Goal: Information Seeking & Learning: Learn about a topic

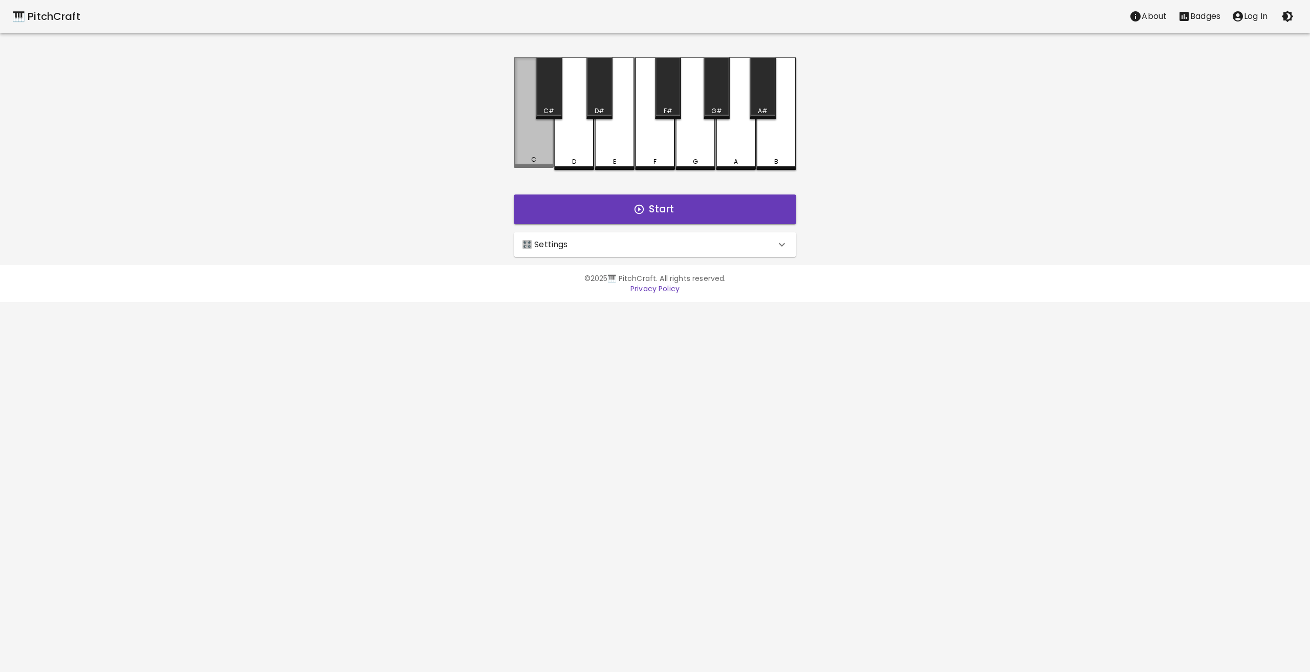
click at [535, 151] on div "C" at bounding box center [534, 112] width 40 height 110
click at [415, 150] on div "🎹 PitchCraft About Badges Log In C C# D D# E F F# G G# A A# B Start 🎛️ Settings…" at bounding box center [655, 128] width 1310 height 257
click at [530, 152] on div "C" at bounding box center [534, 113] width 40 height 113
click at [549, 100] on div "C#" at bounding box center [549, 88] width 26 height 62
click at [571, 141] on div "D" at bounding box center [574, 113] width 40 height 113
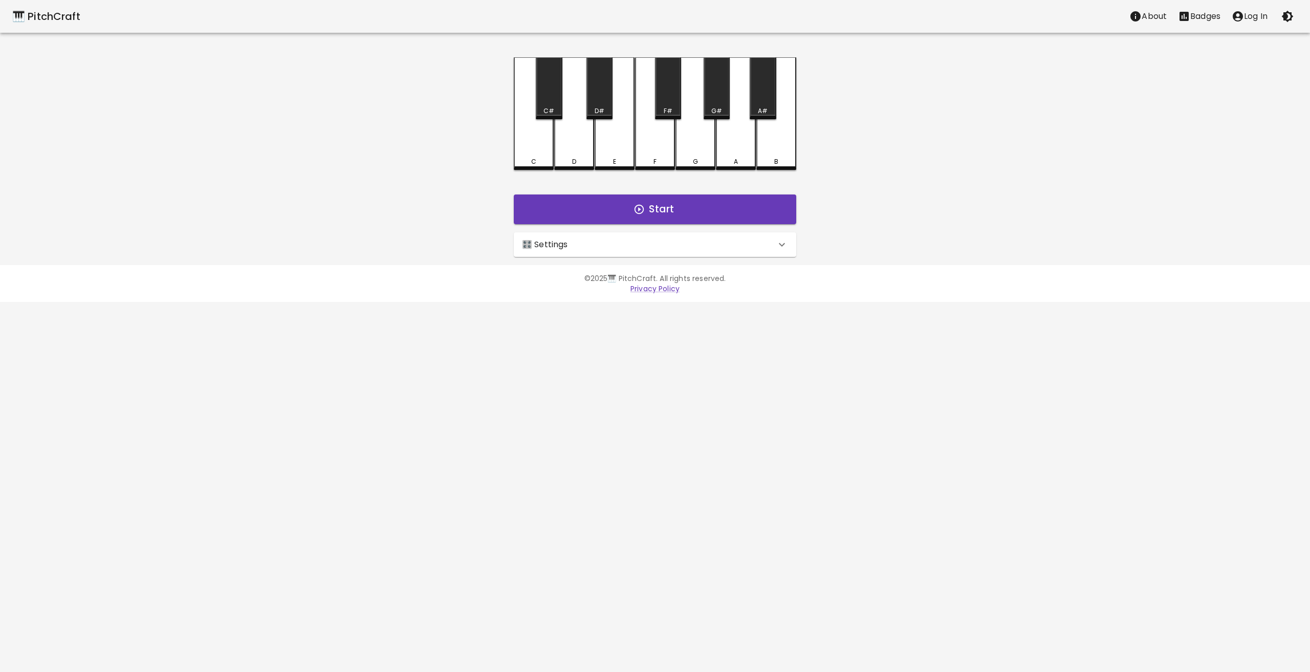
click at [598, 106] on div "D#" at bounding box center [599, 110] width 10 height 9
click at [614, 139] on div "E" at bounding box center [614, 113] width 40 height 113
click at [650, 144] on div "F" at bounding box center [655, 113] width 40 height 113
click at [664, 105] on div "F#" at bounding box center [668, 88] width 26 height 62
click at [699, 139] on div "G" at bounding box center [695, 113] width 40 height 113
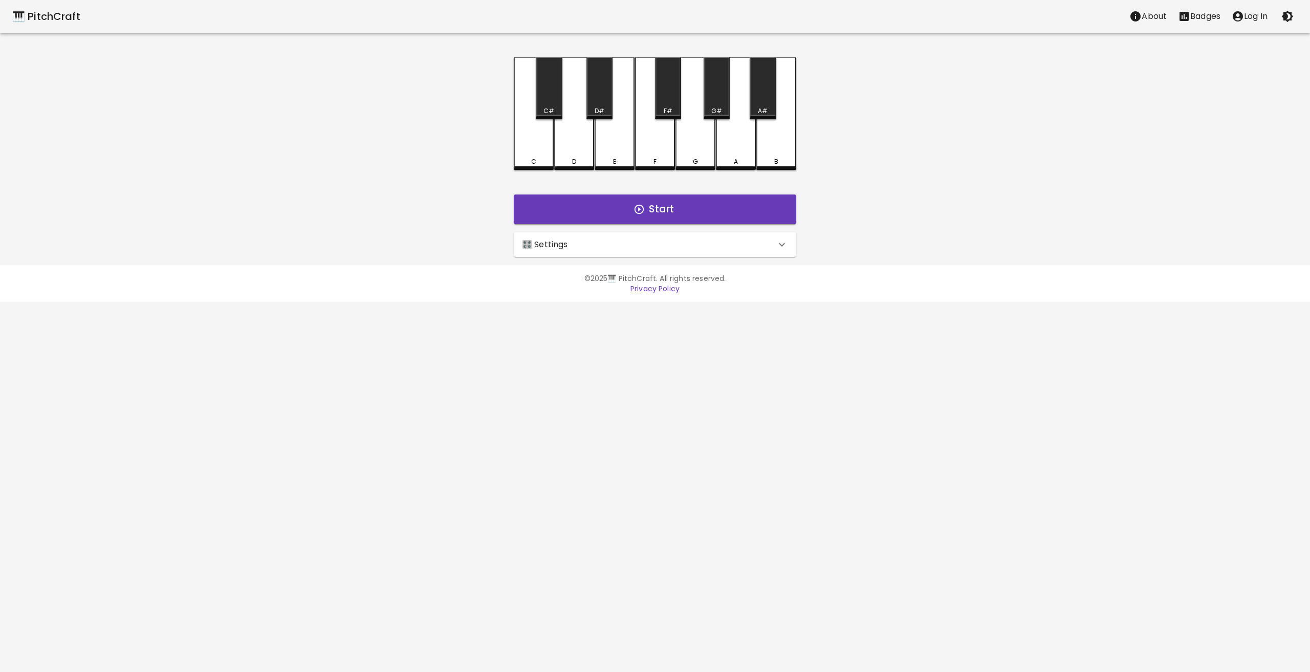
click at [716, 109] on div "G#" at bounding box center [716, 110] width 11 height 9
click at [737, 147] on div "A" at bounding box center [736, 113] width 40 height 113
click at [765, 105] on div "A#" at bounding box center [762, 88] width 26 height 62
click at [780, 144] on div "B" at bounding box center [776, 113] width 40 height 113
drag, startPoint x: 926, startPoint y: 292, endPoint x: 899, endPoint y: 249, distance: 51.2
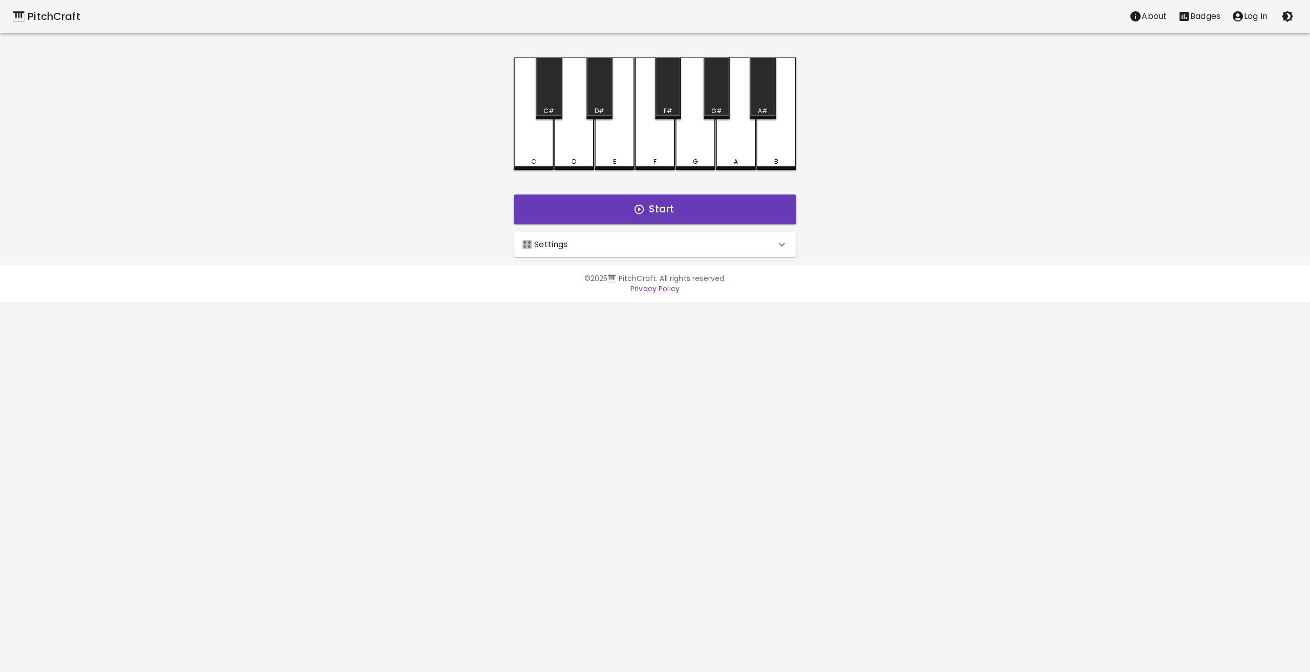
click at [926, 292] on p "Privacy Policy" at bounding box center [654, 288] width 589 height 10
click at [527, 147] on div "C" at bounding box center [534, 112] width 40 height 110
click at [550, 107] on div "C#" at bounding box center [548, 110] width 11 height 9
click at [573, 150] on div "D" at bounding box center [574, 112] width 40 height 110
click at [603, 105] on div "D#" at bounding box center [599, 88] width 26 height 62
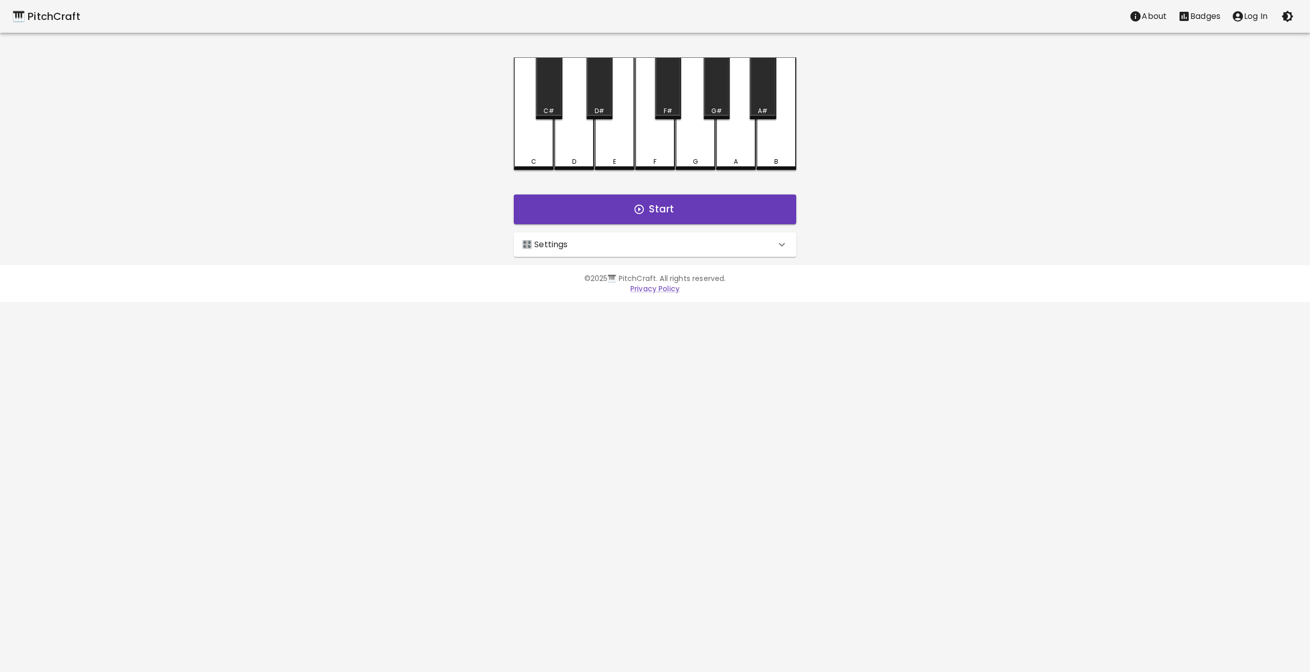
click at [610, 141] on div "E" at bounding box center [614, 113] width 40 height 113
click at [650, 152] on div "F" at bounding box center [655, 113] width 40 height 113
click at [667, 110] on div "F#" at bounding box center [667, 110] width 9 height 9
click at [691, 146] on div "G" at bounding box center [695, 113] width 40 height 113
click at [717, 105] on div "G#" at bounding box center [716, 88] width 26 height 62
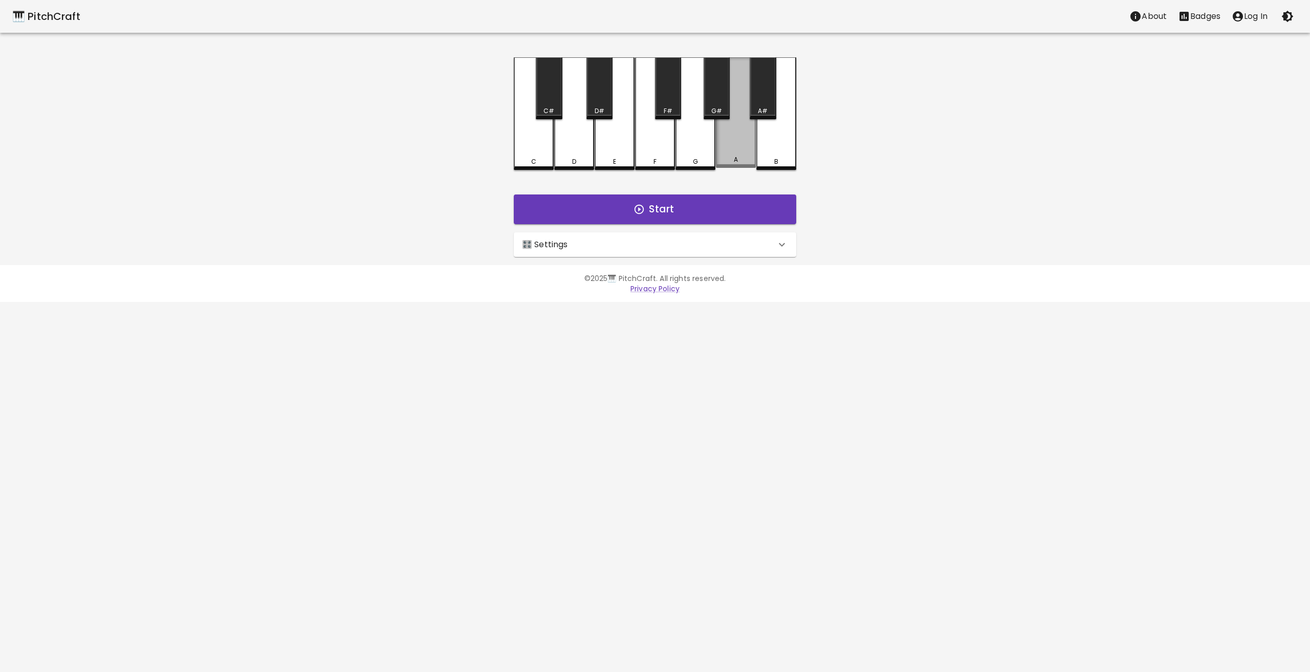
click at [733, 146] on div "A" at bounding box center [736, 112] width 40 height 110
click at [761, 106] on div "A#" at bounding box center [763, 110] width 10 height 9
click at [781, 148] on div "B" at bounding box center [776, 112] width 40 height 110
click at [527, 135] on div "C" at bounding box center [534, 113] width 40 height 113
click at [527, 135] on div "C" at bounding box center [534, 112] width 40 height 110
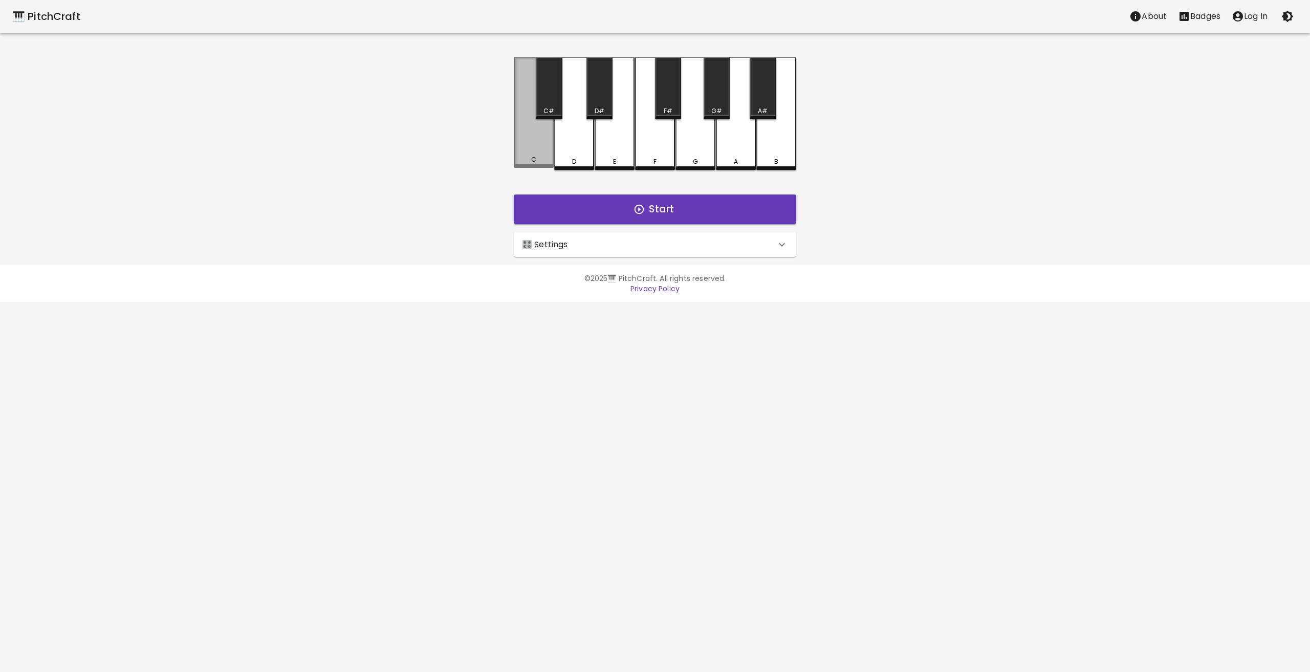
click at [528, 139] on div "C" at bounding box center [534, 112] width 40 height 110
click at [528, 140] on div "C" at bounding box center [534, 113] width 40 height 113
drag, startPoint x: 528, startPoint y: 141, endPoint x: 533, endPoint y: 147, distance: 8.1
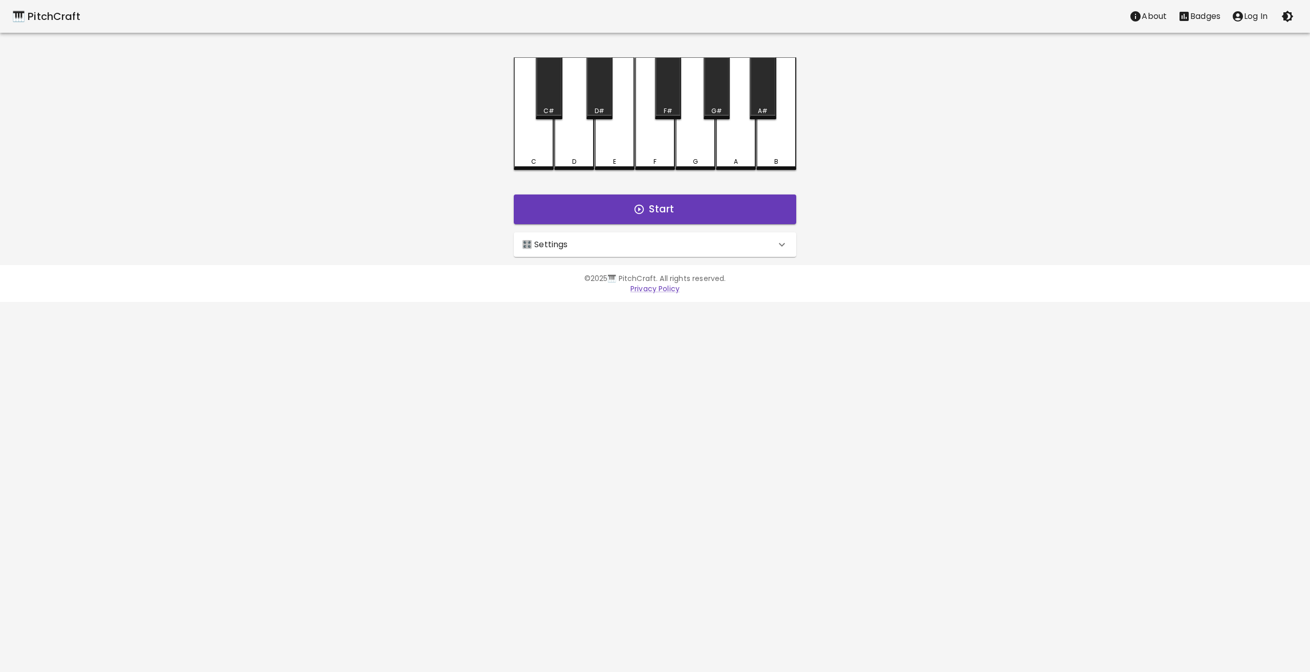
click at [531, 145] on div "C" at bounding box center [534, 113] width 40 height 113
click at [537, 147] on div "C" at bounding box center [534, 113] width 40 height 113
click at [545, 123] on div "C" at bounding box center [534, 112] width 40 height 110
click at [540, 78] on div "C#" at bounding box center [549, 88] width 26 height 62
click at [574, 68] on div "D" at bounding box center [574, 112] width 40 height 110
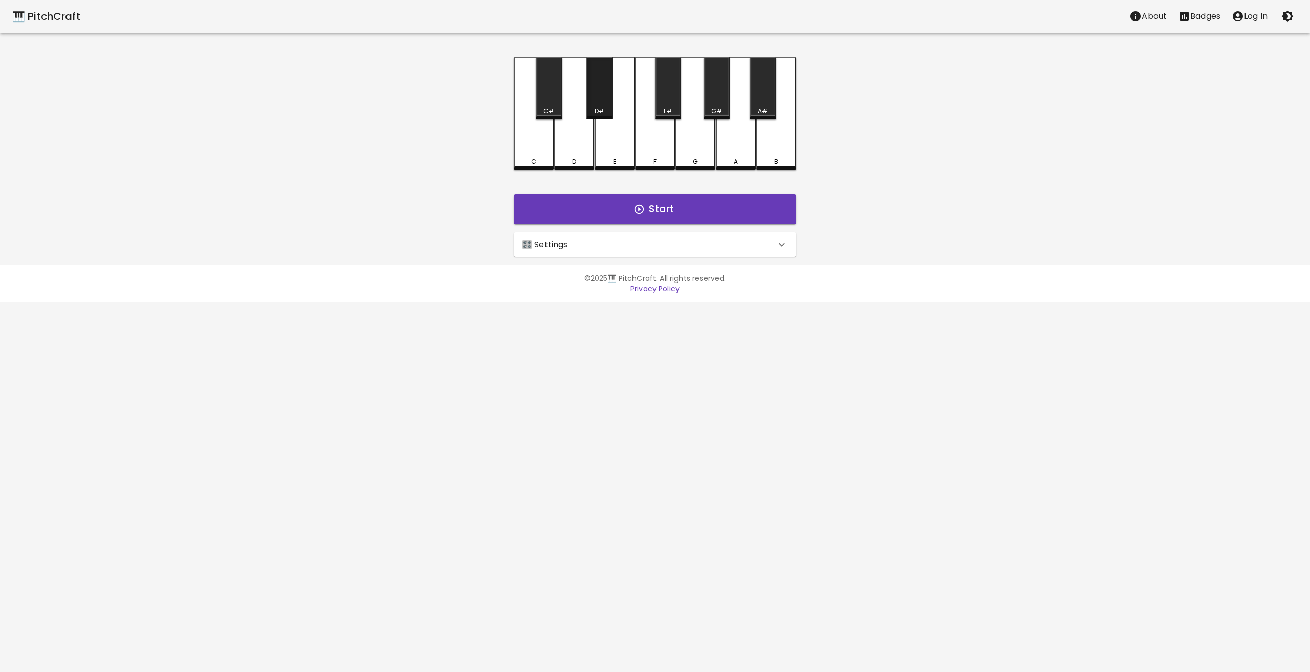
drag, startPoint x: 591, startPoint y: 65, endPoint x: 596, endPoint y: 59, distance: 7.6
click at [594, 64] on div "D#" at bounding box center [599, 88] width 26 height 62
click at [626, 54] on div "🎹 PitchCraft About Badges Log In C C# D D# E F F# G G# A A# B Start 🎛️ Settings…" at bounding box center [655, 128] width 1310 height 257
click at [620, 74] on div "E" at bounding box center [614, 112] width 40 height 110
click at [639, 71] on div "F" at bounding box center [655, 112] width 40 height 110
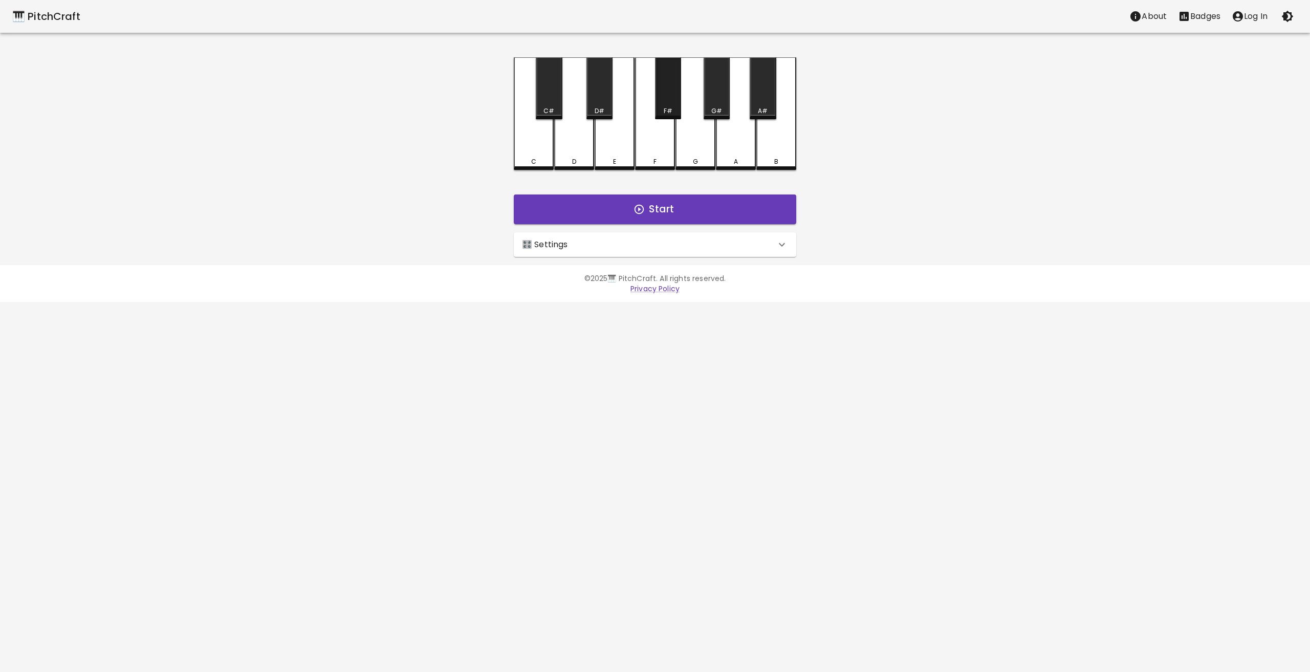
drag, startPoint x: 659, startPoint y: 60, endPoint x: 658, endPoint y: 54, distance: 5.7
click at [658, 59] on div "F#" at bounding box center [668, 88] width 26 height 62
drag, startPoint x: 679, startPoint y: 109, endPoint x: 690, endPoint y: 123, distance: 17.1
click at [682, 113] on div "C C# D D# E F F# G G# A A# B" at bounding box center [655, 113] width 282 height 113
click at [734, 163] on div "A" at bounding box center [736, 159] width 4 height 9
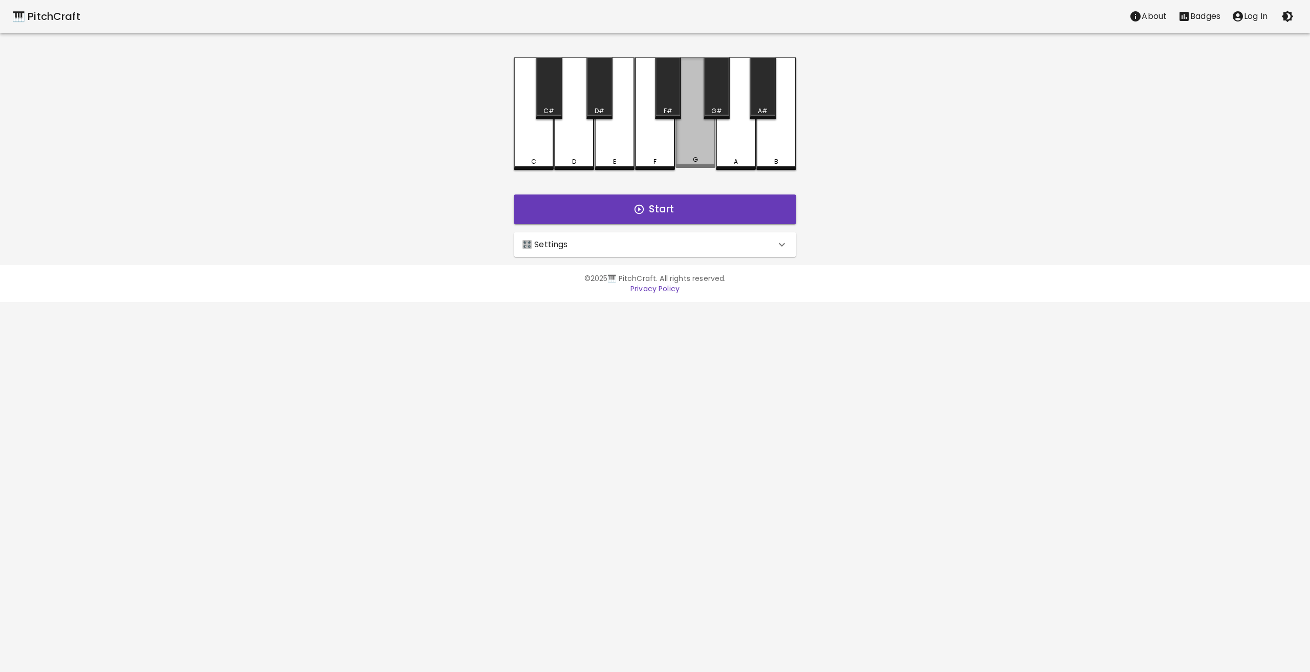
drag, startPoint x: 702, startPoint y: 87, endPoint x: 697, endPoint y: 78, distance: 10.4
click at [697, 78] on div "C C# D D# E F F# G G# A A# B" at bounding box center [655, 113] width 282 height 113
click at [713, 84] on div "G#" at bounding box center [716, 88] width 26 height 62
click at [720, 101] on div "G#" at bounding box center [716, 88] width 26 height 62
drag, startPoint x: 904, startPoint y: 56, endPoint x: 830, endPoint y: 135, distance: 108.2
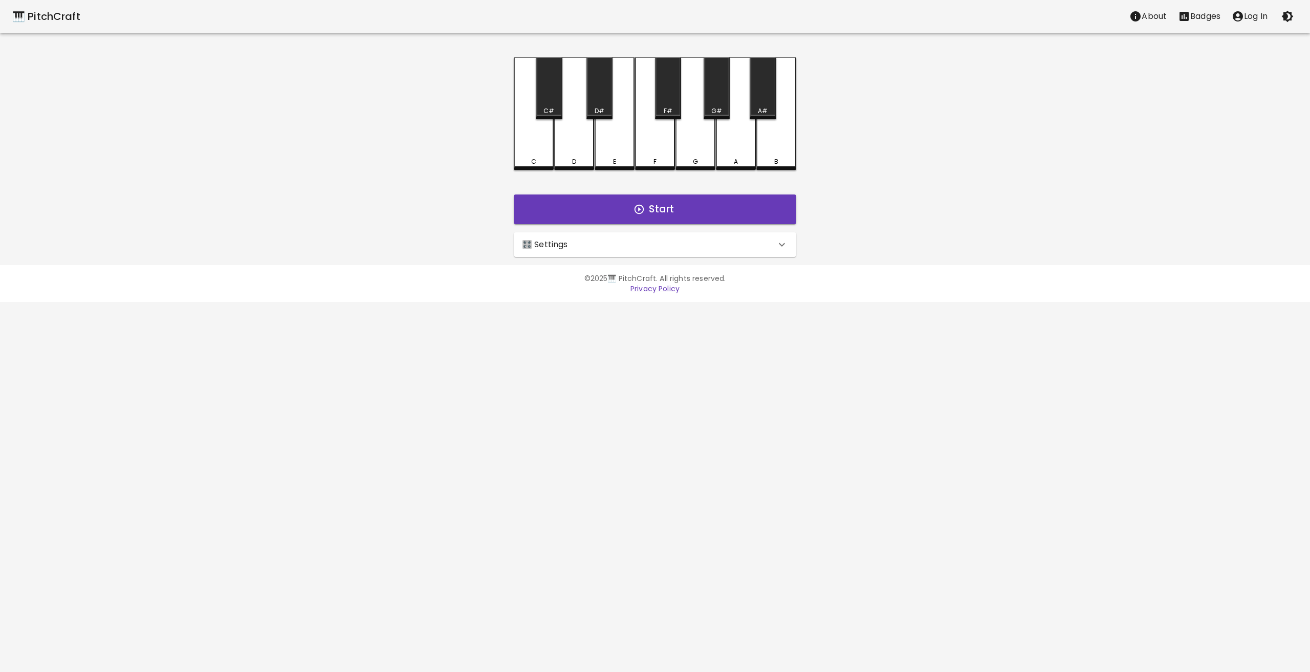
click at [833, 134] on div "🎹 PitchCraft About Badges Log In C C# D D# E F F# G G# A A# B Start 🎛️ Settings…" at bounding box center [655, 128] width 1310 height 257
drag, startPoint x: 786, startPoint y: 148, endPoint x: 767, endPoint y: 145, distance: 18.7
drag, startPoint x: 767, startPoint y: 145, endPoint x: 648, endPoint y: 141, distance: 119.8
click at [648, 141] on div "F" at bounding box center [655, 112] width 40 height 110
click at [647, 144] on div "F" at bounding box center [655, 112] width 40 height 110
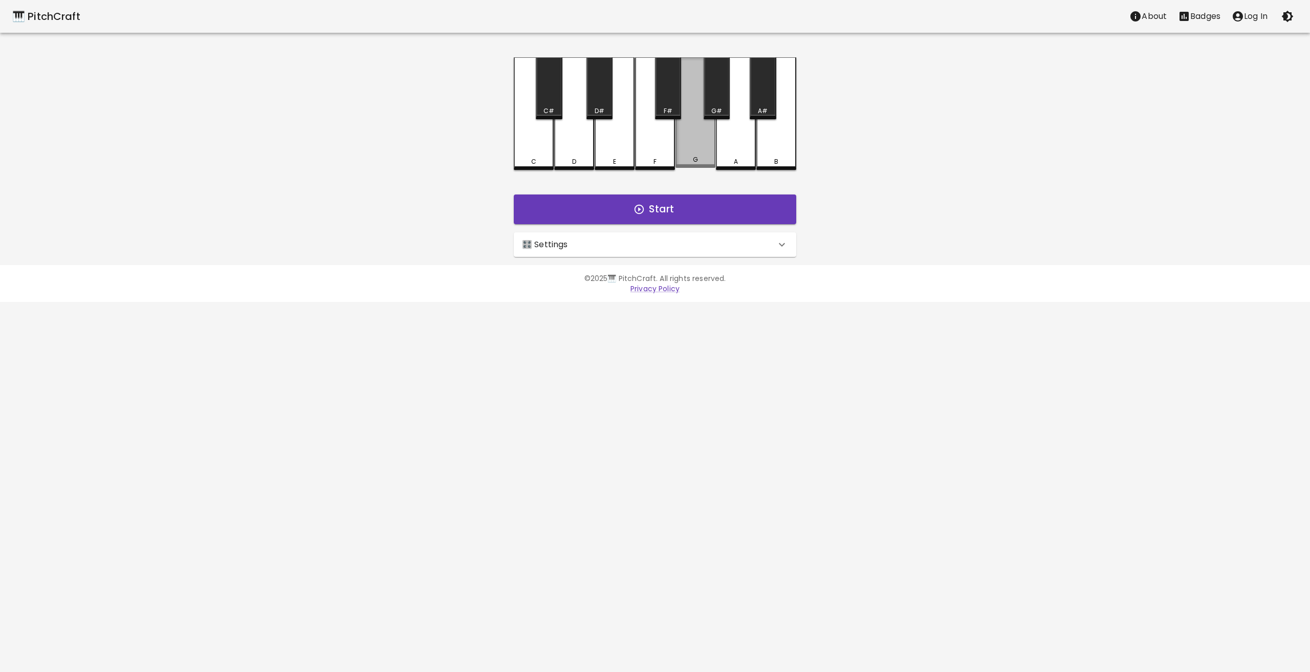
click at [686, 73] on div "G" at bounding box center [695, 112] width 40 height 110
drag, startPoint x: 686, startPoint y: 76, endPoint x: 671, endPoint y: 108, distance: 36.2
click at [671, 108] on div "C C# D D# E F F# G G# A A# B" at bounding box center [655, 113] width 282 height 113
click at [668, 123] on div "F" at bounding box center [655, 112] width 40 height 110
drag, startPoint x: 672, startPoint y: 85, endPoint x: 671, endPoint y: 69, distance: 15.9
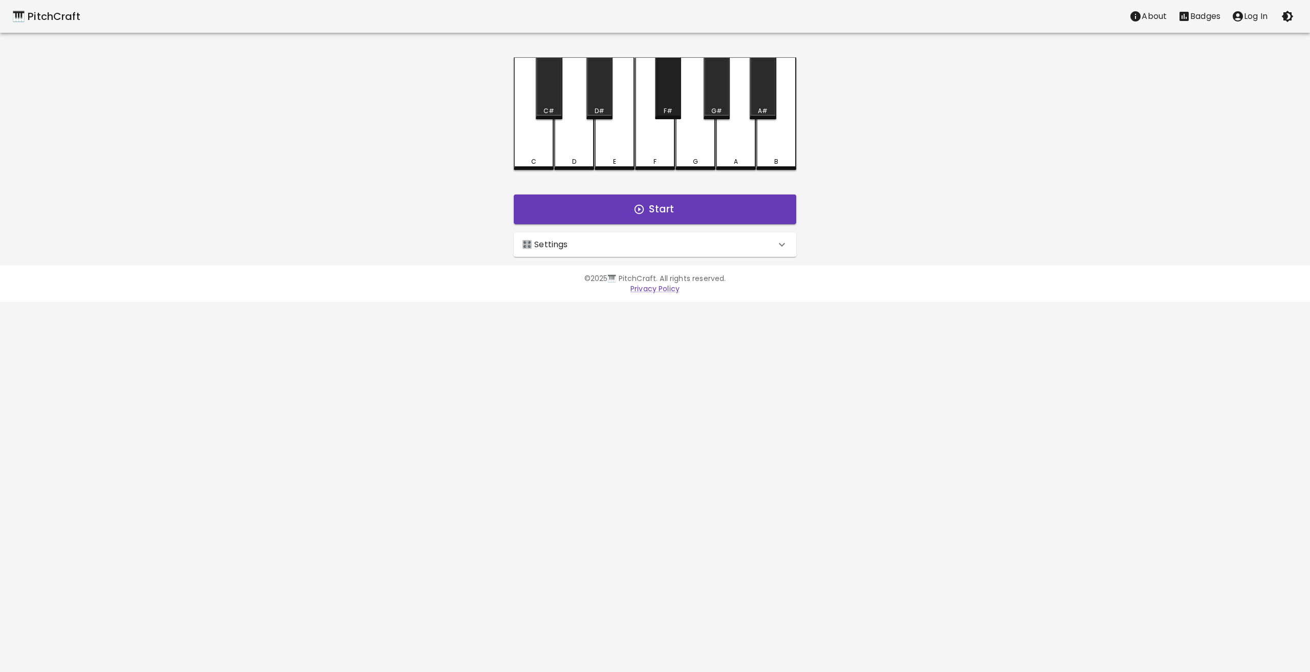
click at [671, 69] on div "F#" at bounding box center [668, 88] width 26 height 62
drag, startPoint x: 672, startPoint y: 112, endPoint x: 694, endPoint y: 147, distance: 41.3
click at [694, 147] on div "C C# D D# E F F# G G# A A# B" at bounding box center [655, 113] width 282 height 113
drag, startPoint x: 694, startPoint y: 140, endPoint x: 710, endPoint y: 119, distance: 26.2
click at [697, 133] on div "G" at bounding box center [695, 112] width 40 height 110
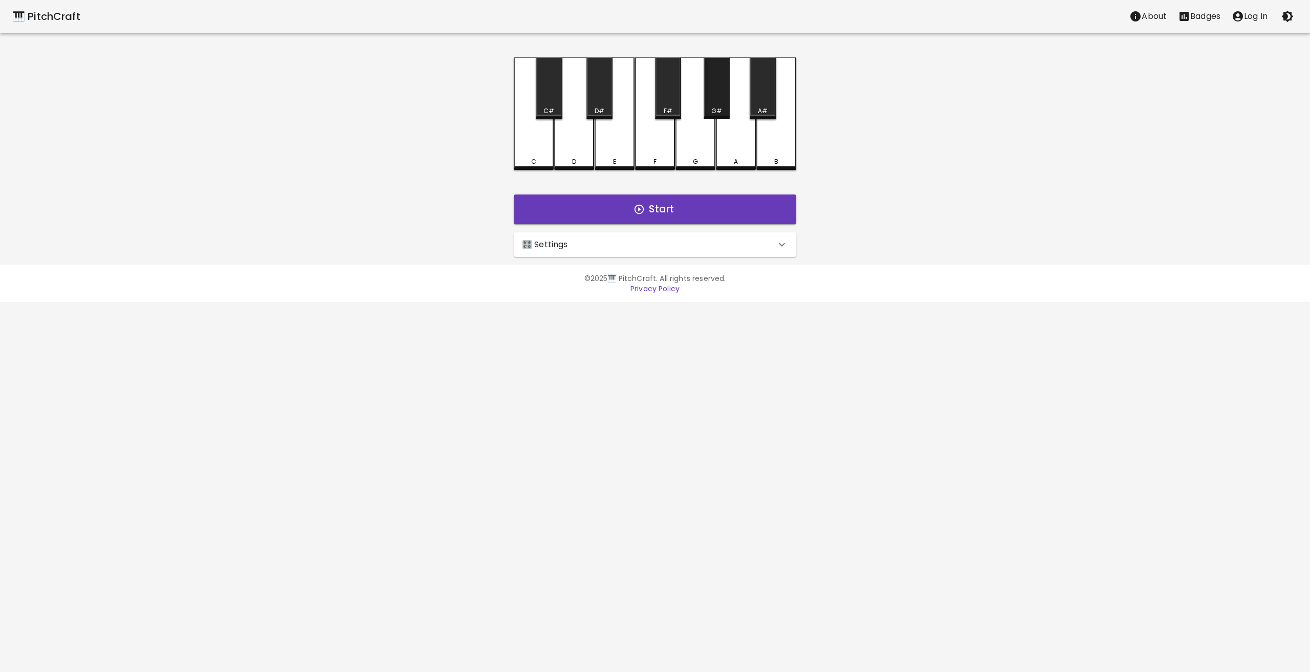
drag, startPoint x: 717, startPoint y: 97, endPoint x: 717, endPoint y: 76, distance: 21.0
click at [717, 76] on div "G#" at bounding box center [716, 88] width 26 height 62
drag, startPoint x: 717, startPoint y: 76, endPoint x: 728, endPoint y: 103, distance: 29.2
click at [723, 103] on div "G#" at bounding box center [716, 88] width 26 height 62
drag, startPoint x: 728, startPoint y: 103, endPoint x: 729, endPoint y: 154, distance: 51.2
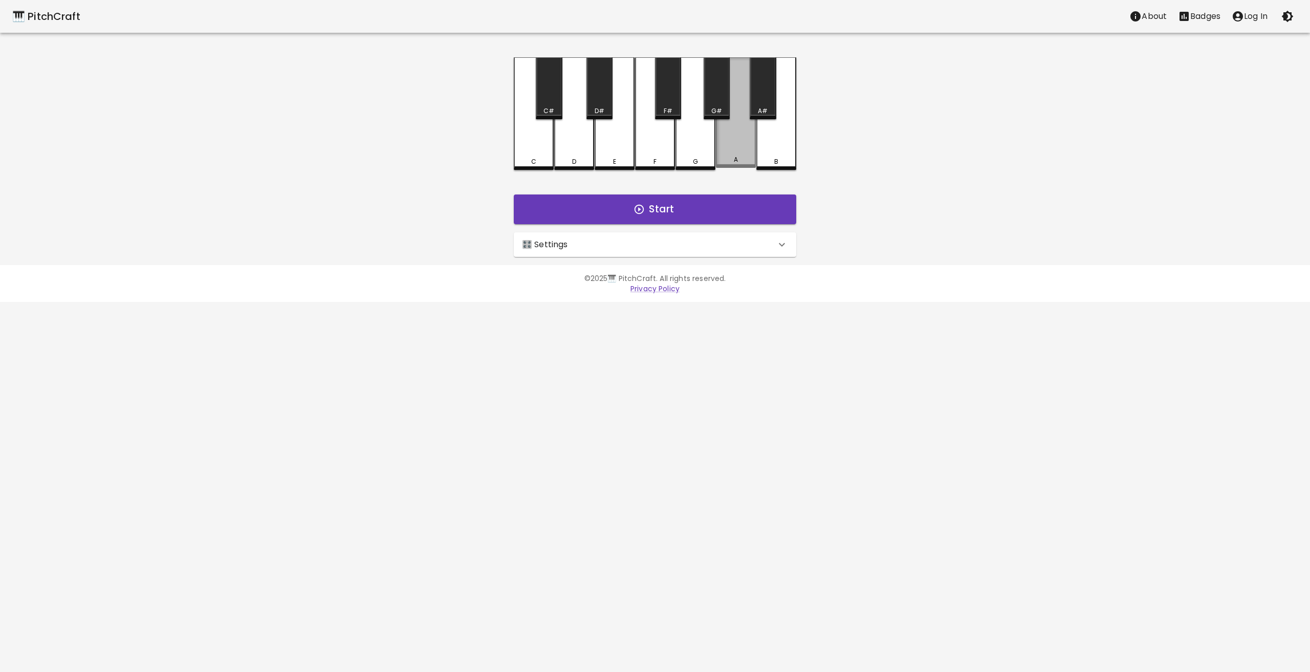
click at [725, 148] on div "C C# D D# E F F# G G# A A# B" at bounding box center [655, 113] width 282 height 113
click at [729, 154] on div "A" at bounding box center [736, 112] width 40 height 110
drag, startPoint x: 740, startPoint y: 122, endPoint x: 746, endPoint y: 81, distance: 41.9
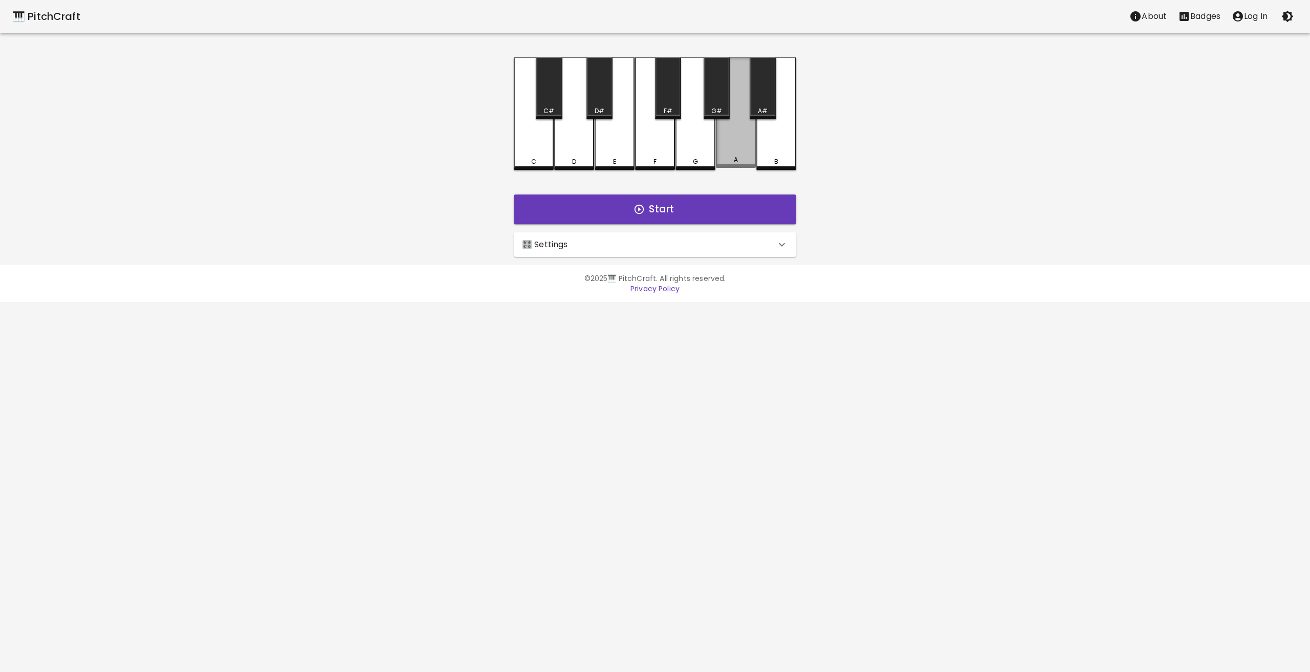
click at [746, 81] on div "A" at bounding box center [736, 112] width 40 height 110
drag, startPoint x: 753, startPoint y: 84, endPoint x: 760, endPoint y: 87, distance: 7.3
click at [760, 87] on div "A#" at bounding box center [762, 88] width 26 height 62
click at [759, 115] on div "A#" at bounding box center [763, 110] width 10 height 9
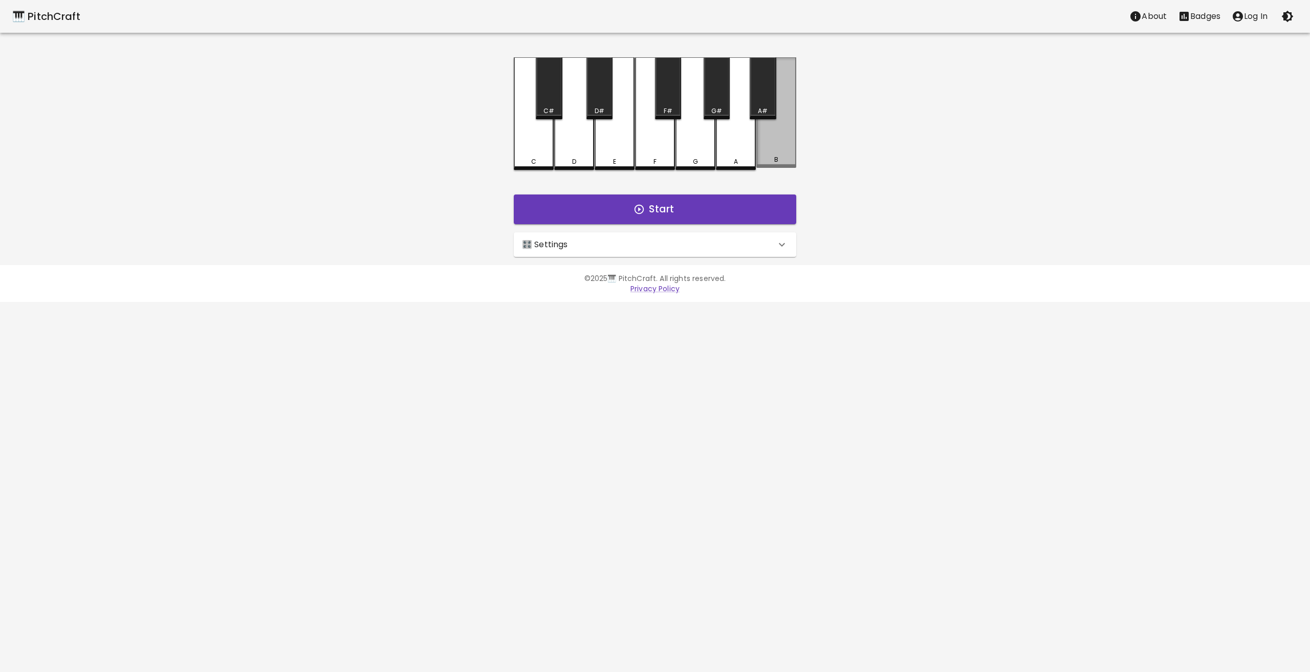
click at [771, 129] on div "B" at bounding box center [776, 112] width 40 height 110
drag, startPoint x: 758, startPoint y: 161, endPoint x: 745, endPoint y: 185, distance: 27.0
click at [749, 179] on div "C C# D D# E F F# G G# A A# B Start 🎛️ Settings Level 11 | C, D, E, F, G, A, B, …" at bounding box center [654, 156] width 307 height 199
drag, startPoint x: 742, startPoint y: 191, endPoint x: 749, endPoint y: 175, distance: 16.7
click at [749, 175] on div "C C# D D# E F F# G G# A A# B Start 🎛️ Settings Level 11 | C, D, E, F, G, A, B, …" at bounding box center [654, 156] width 307 height 199
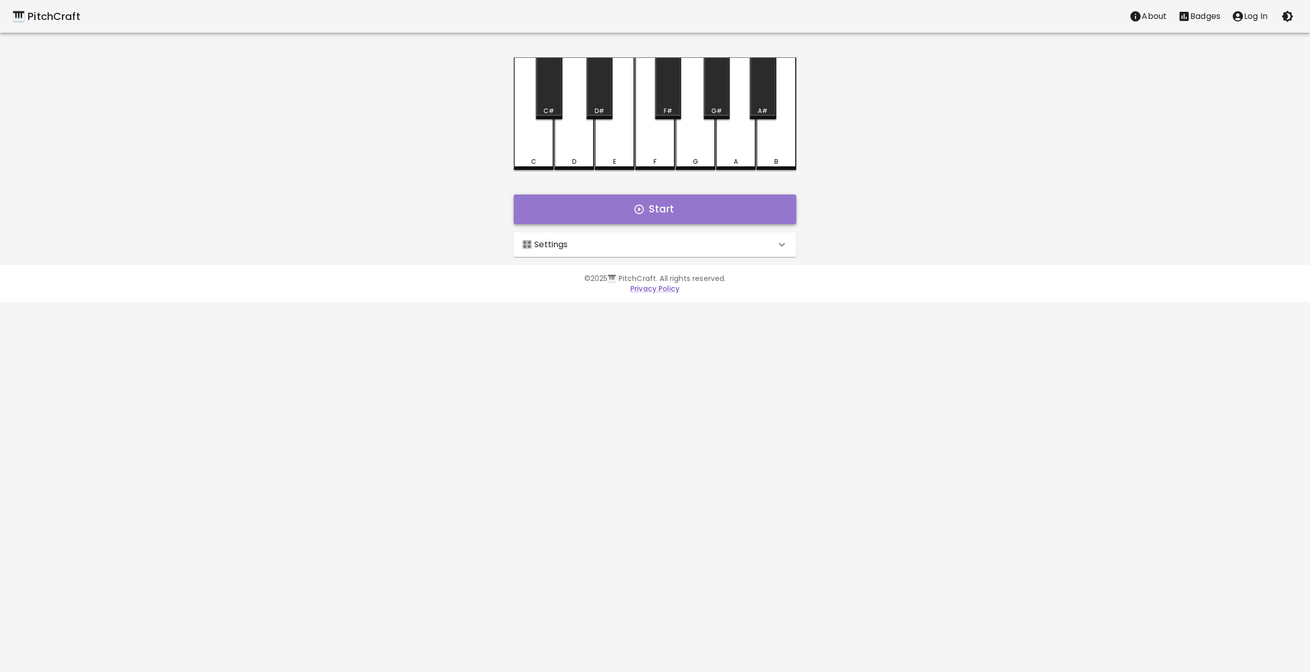
click at [684, 206] on button "Start" at bounding box center [655, 209] width 282 height 30
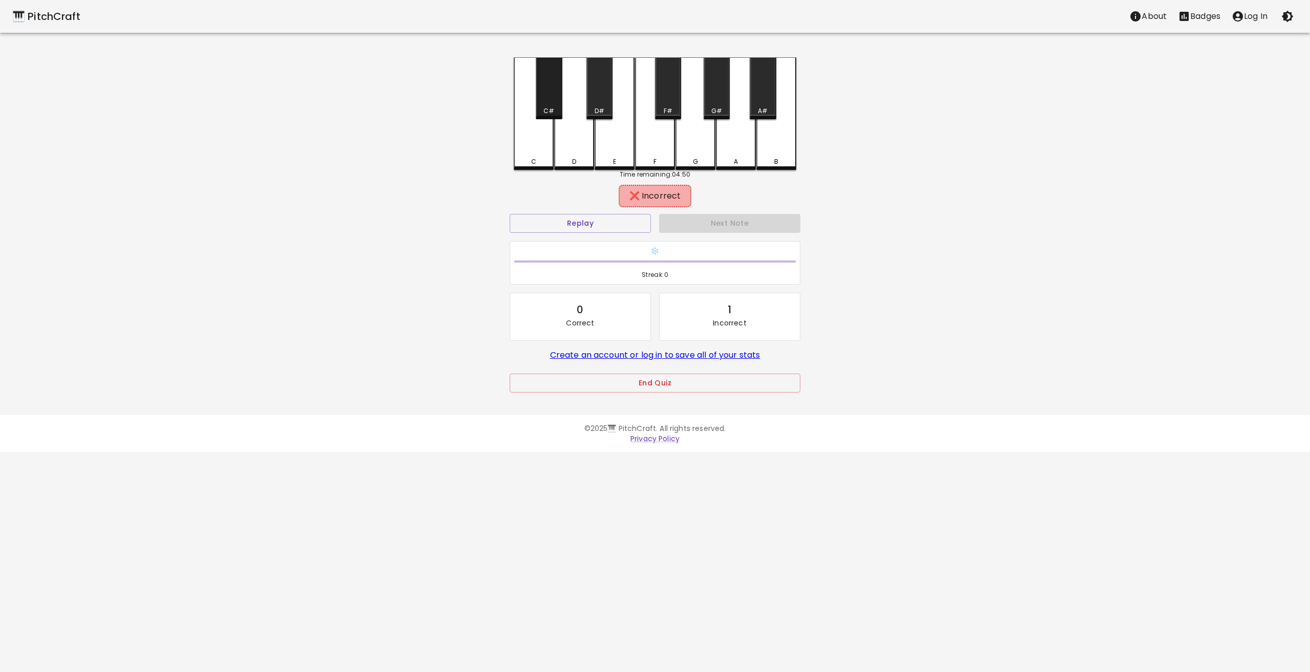
click at [556, 75] on div "C#" at bounding box center [549, 88] width 26 height 62
click at [572, 80] on div "D" at bounding box center [574, 112] width 40 height 110
click at [595, 72] on div "D#" at bounding box center [599, 88] width 26 height 62
click at [618, 72] on div "E" at bounding box center [614, 112] width 40 height 110
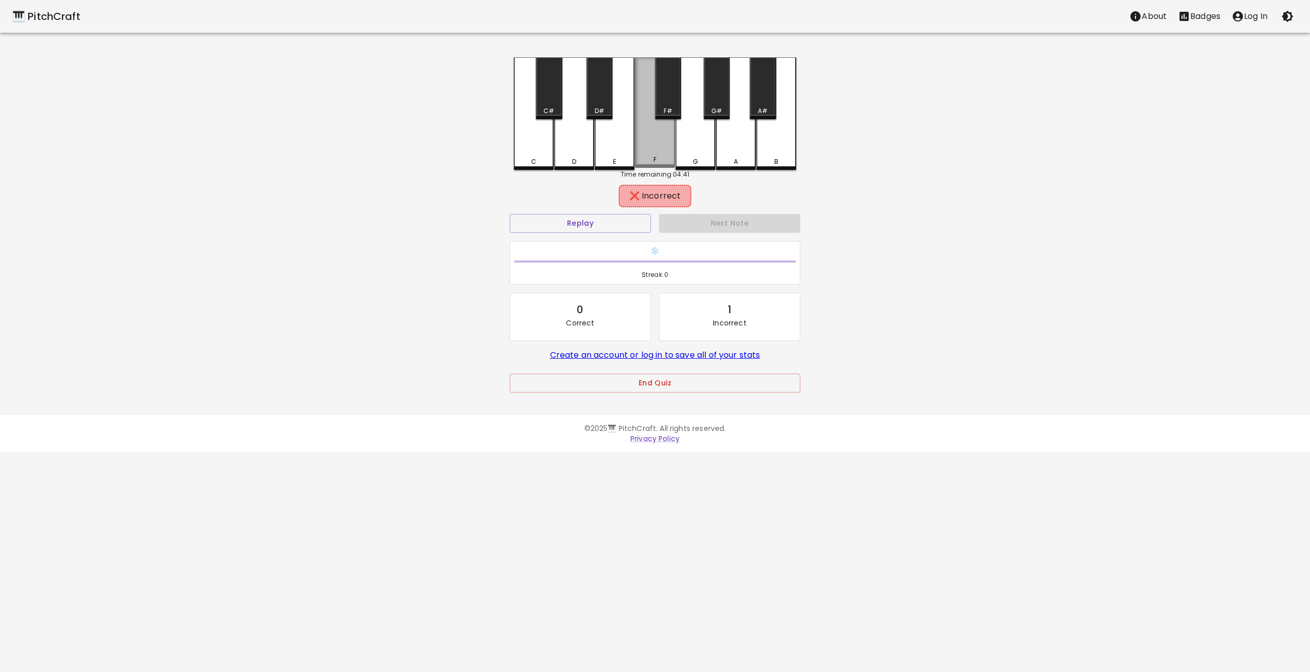
click at [641, 70] on div "F" at bounding box center [655, 112] width 40 height 110
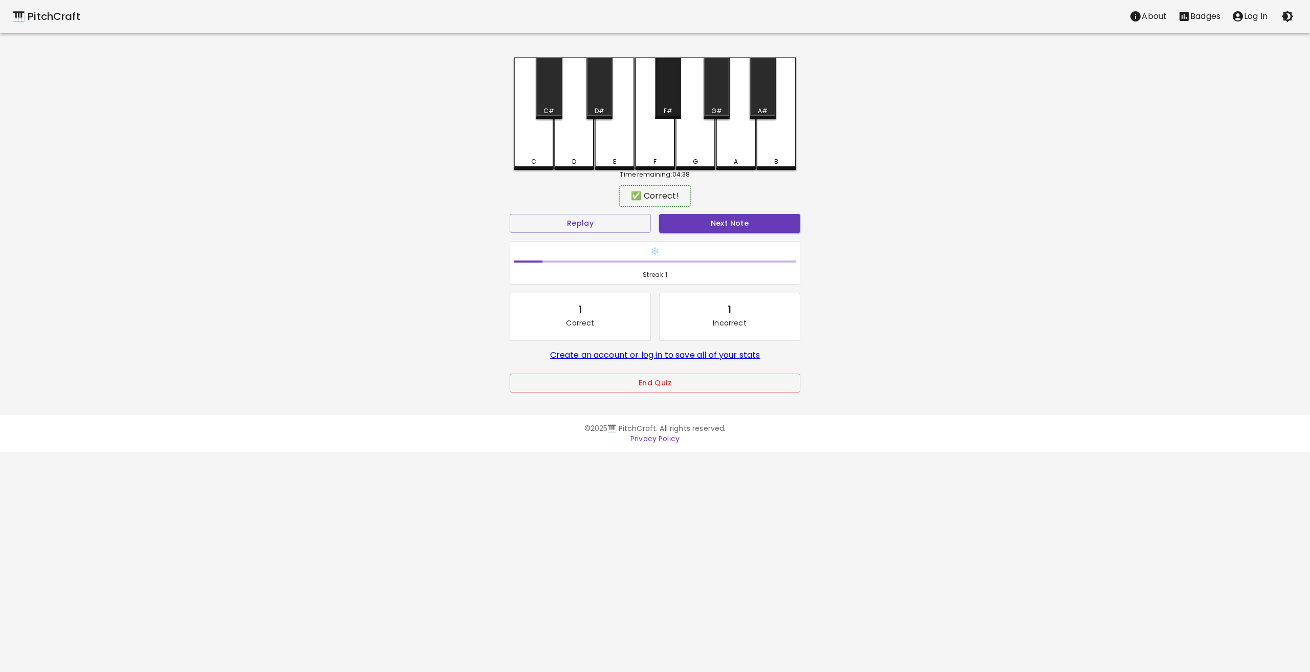
click at [656, 71] on div "F#" at bounding box center [668, 88] width 26 height 62
click at [685, 68] on div "G" at bounding box center [695, 112] width 40 height 110
click at [713, 67] on div "G#" at bounding box center [716, 88] width 26 height 62
click at [738, 69] on div "A" at bounding box center [736, 112] width 40 height 110
click at [745, 75] on div "A" at bounding box center [736, 112] width 40 height 110
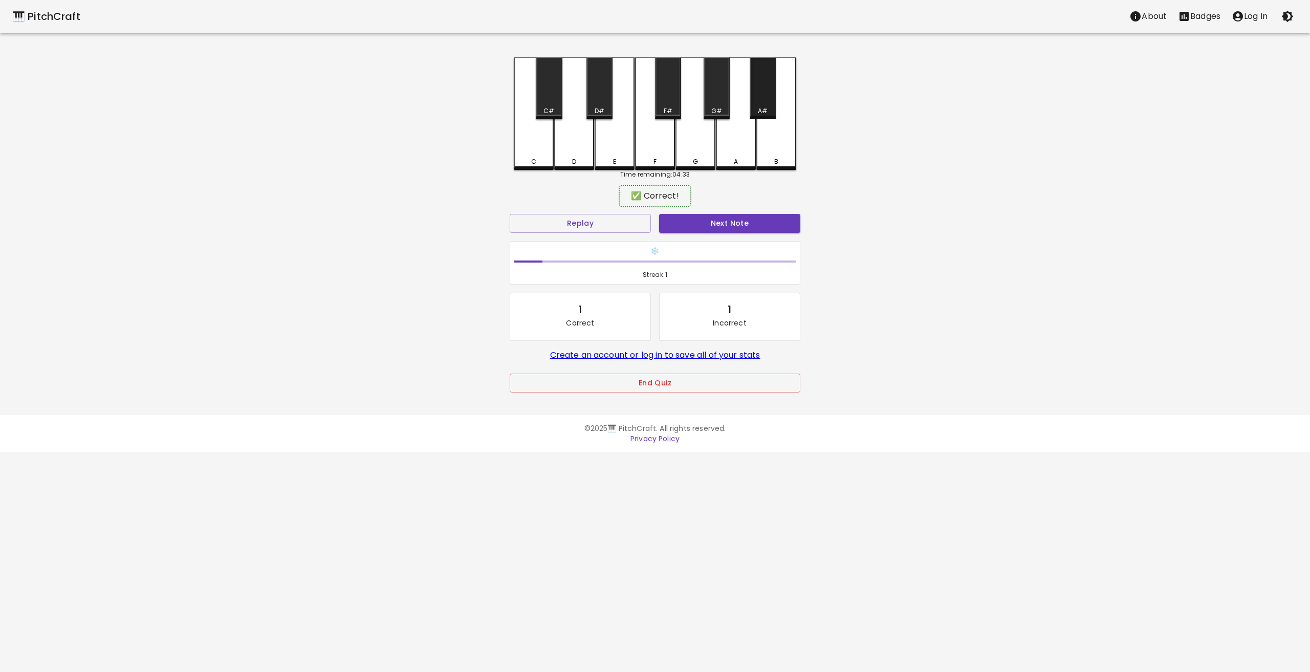
click at [758, 71] on div "A#" at bounding box center [762, 88] width 26 height 62
click at [785, 70] on div "B" at bounding box center [776, 112] width 40 height 110
click at [695, 225] on button "Next Note" at bounding box center [729, 223] width 141 height 19
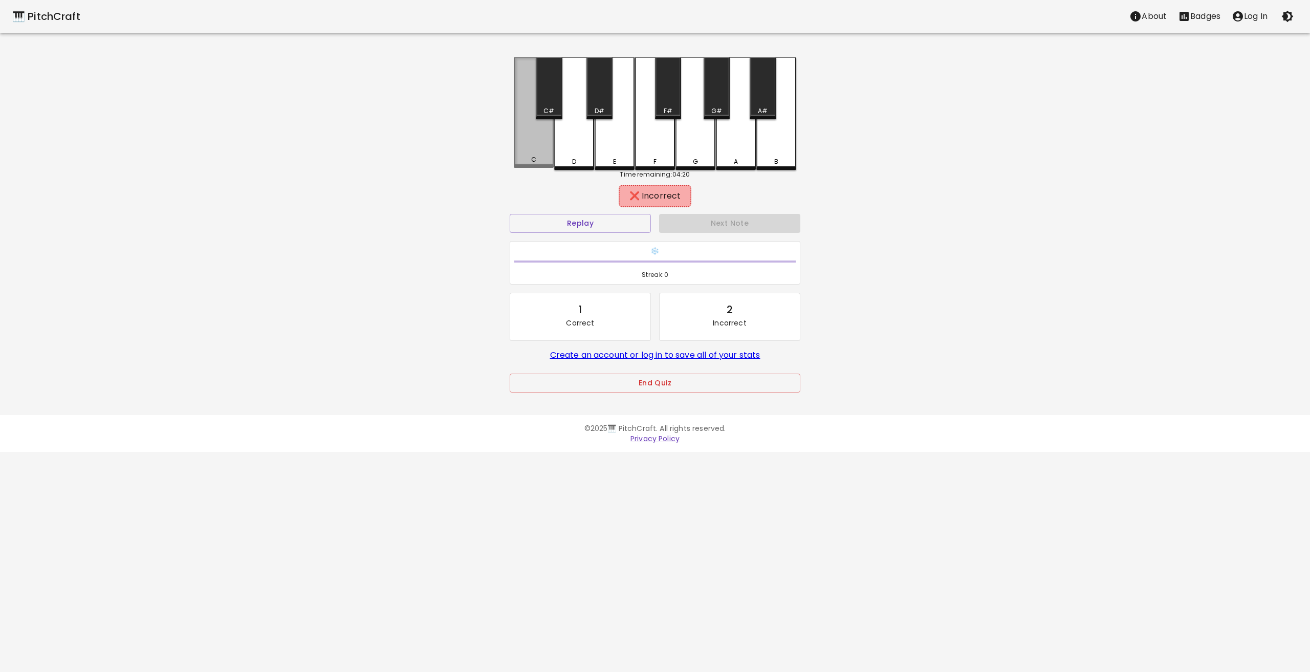
click at [540, 157] on div "C" at bounding box center [534, 112] width 40 height 110
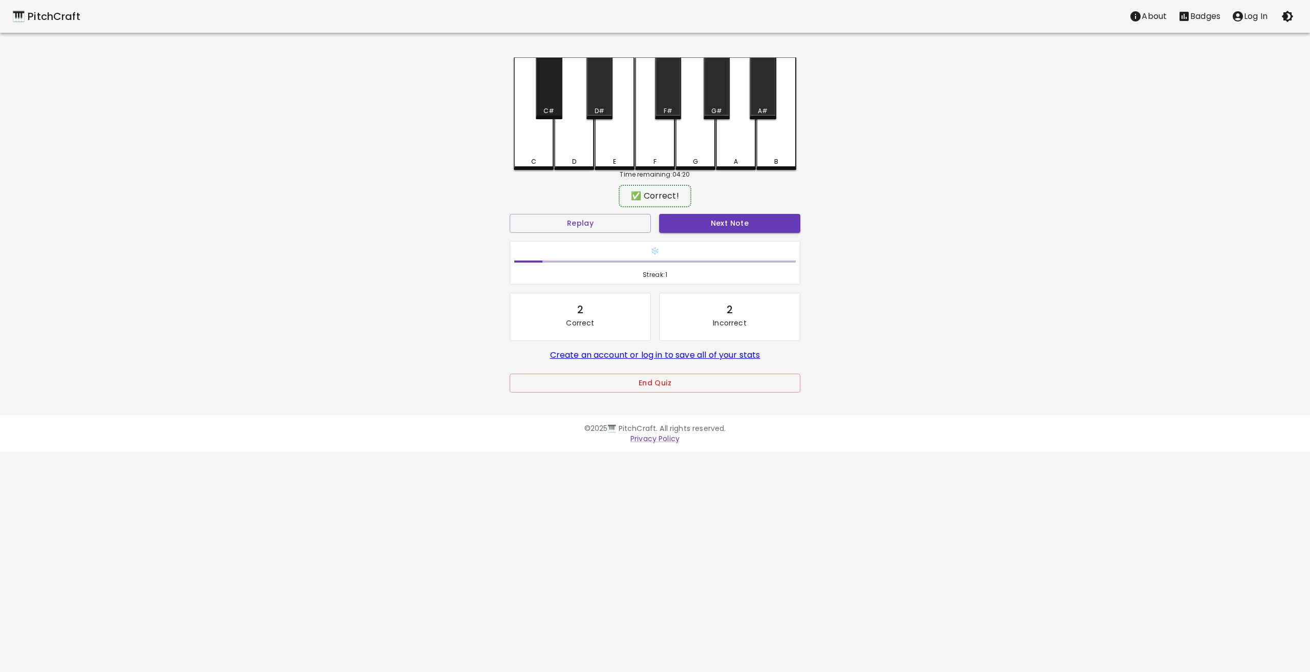
click at [551, 90] on div "C#" at bounding box center [549, 88] width 26 height 62
click at [715, 217] on button "Next Note" at bounding box center [729, 223] width 141 height 19
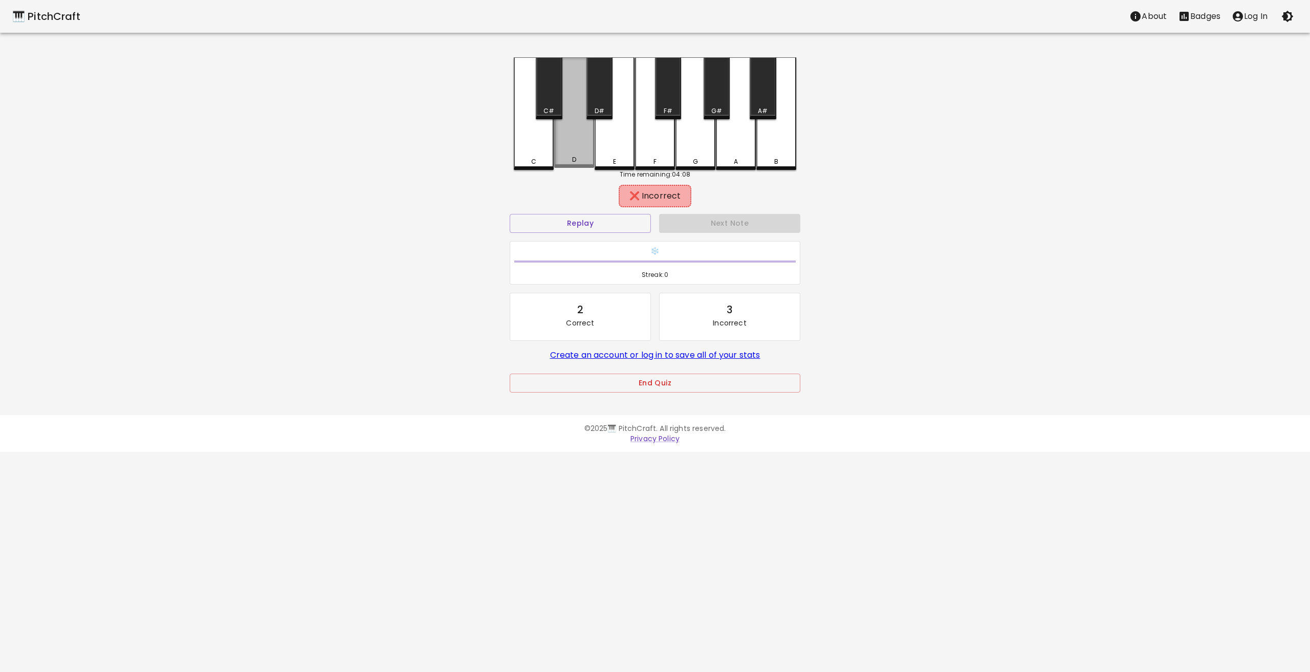
click at [568, 134] on div "D" at bounding box center [574, 112] width 40 height 110
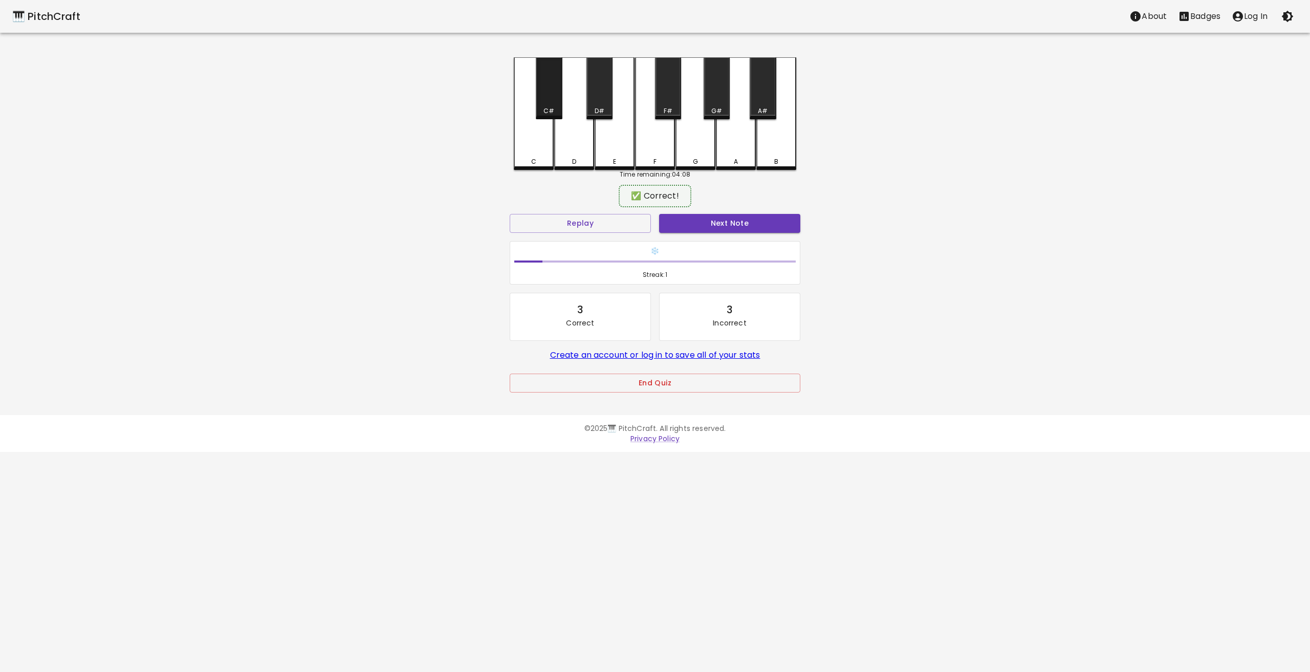
click at [543, 115] on div "C#" at bounding box center [549, 88] width 26 height 62
click at [742, 225] on button "Next Note" at bounding box center [729, 223] width 141 height 19
click at [550, 99] on div "C#" at bounding box center [549, 88] width 26 height 62
click at [742, 225] on button "Next Note" at bounding box center [729, 223] width 141 height 19
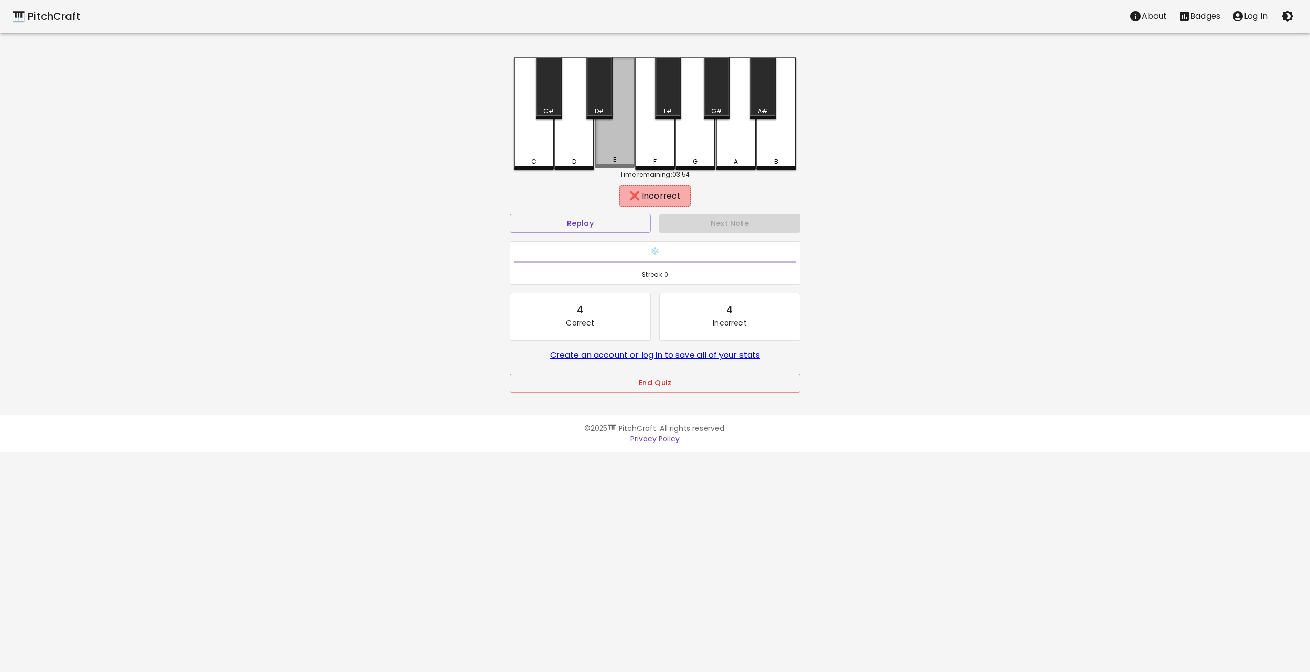
click at [599, 152] on div "E" at bounding box center [614, 112] width 40 height 110
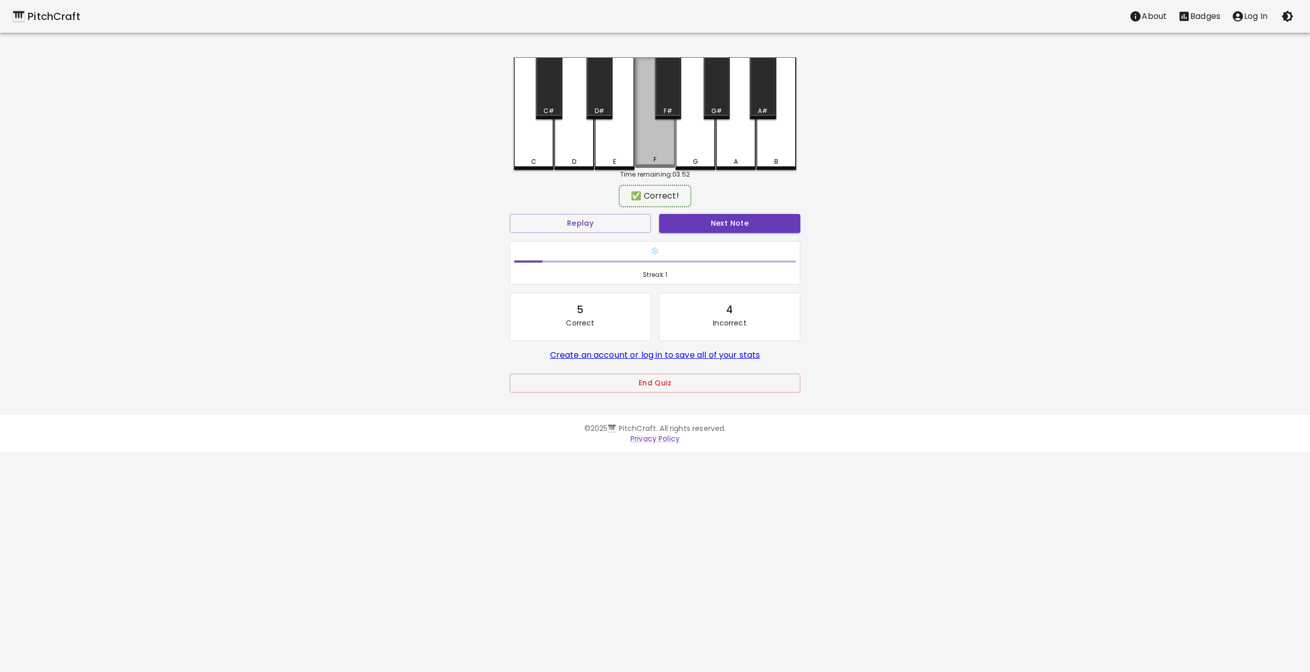
click at [645, 162] on div "F" at bounding box center [655, 159] width 38 height 9
click at [740, 216] on button "Next Note" at bounding box center [729, 223] width 141 height 19
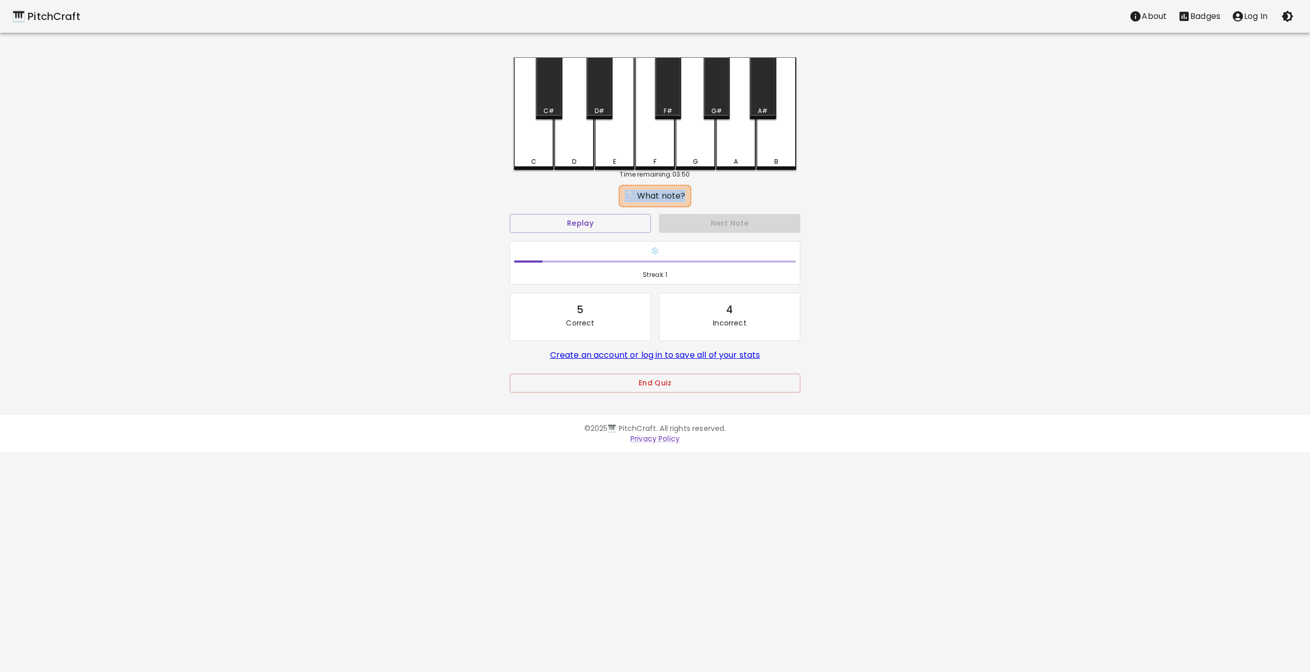
drag, startPoint x: 731, startPoint y: 183, endPoint x: 719, endPoint y: 165, distance: 21.7
click at [721, 168] on div "C C# D D# E F F# G G# A A# B Time remaining: 03:50 ❔ What note? Replay Next Not…" at bounding box center [654, 231] width 307 height 349
click at [531, 113] on div "C" at bounding box center [534, 112] width 40 height 110
click at [582, 145] on div "D" at bounding box center [574, 112] width 40 height 110
click at [555, 96] on div "C#" at bounding box center [549, 88] width 26 height 62
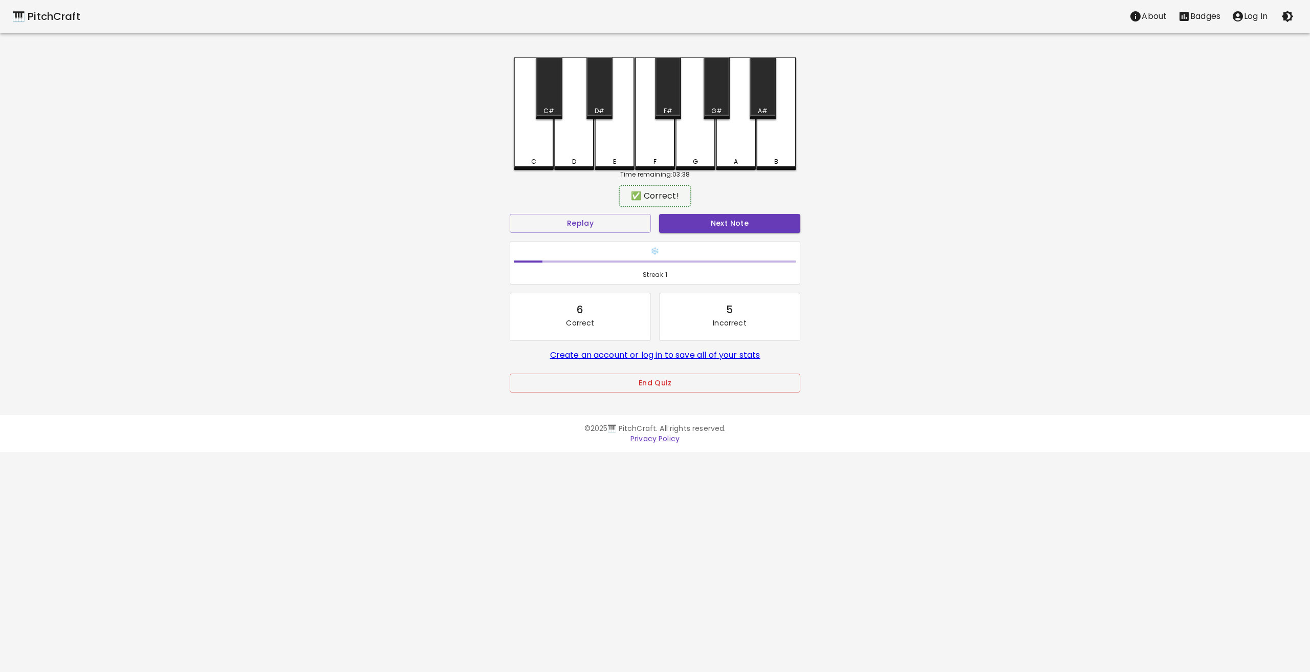
click at [794, 211] on div "Next Note" at bounding box center [729, 223] width 149 height 27
click at [794, 212] on div "Next Note" at bounding box center [729, 223] width 149 height 27
click at [792, 213] on div "Next Note" at bounding box center [729, 223] width 149 height 27
drag, startPoint x: 792, startPoint y: 213, endPoint x: 789, endPoint y: 218, distance: 6.2
click at [790, 214] on div "Next Note" at bounding box center [729, 223] width 149 height 27
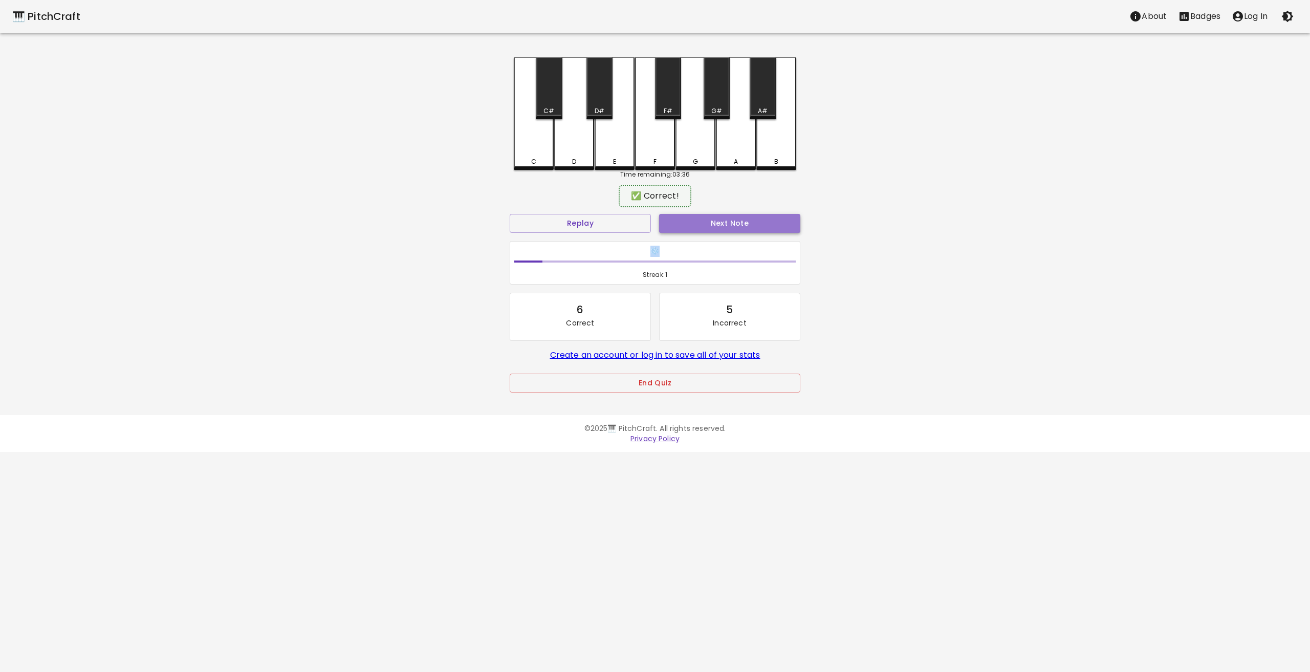
click at [787, 223] on button "Next Note" at bounding box center [729, 223] width 141 height 19
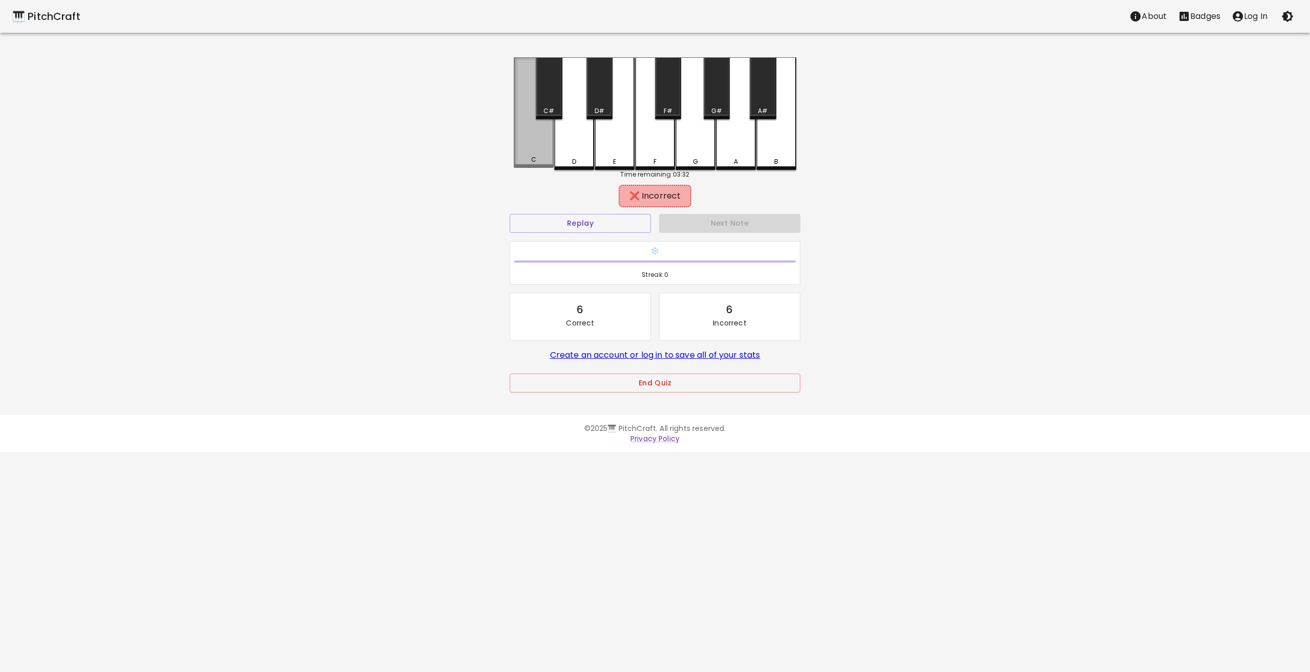
click at [527, 149] on div "C" at bounding box center [534, 112] width 40 height 110
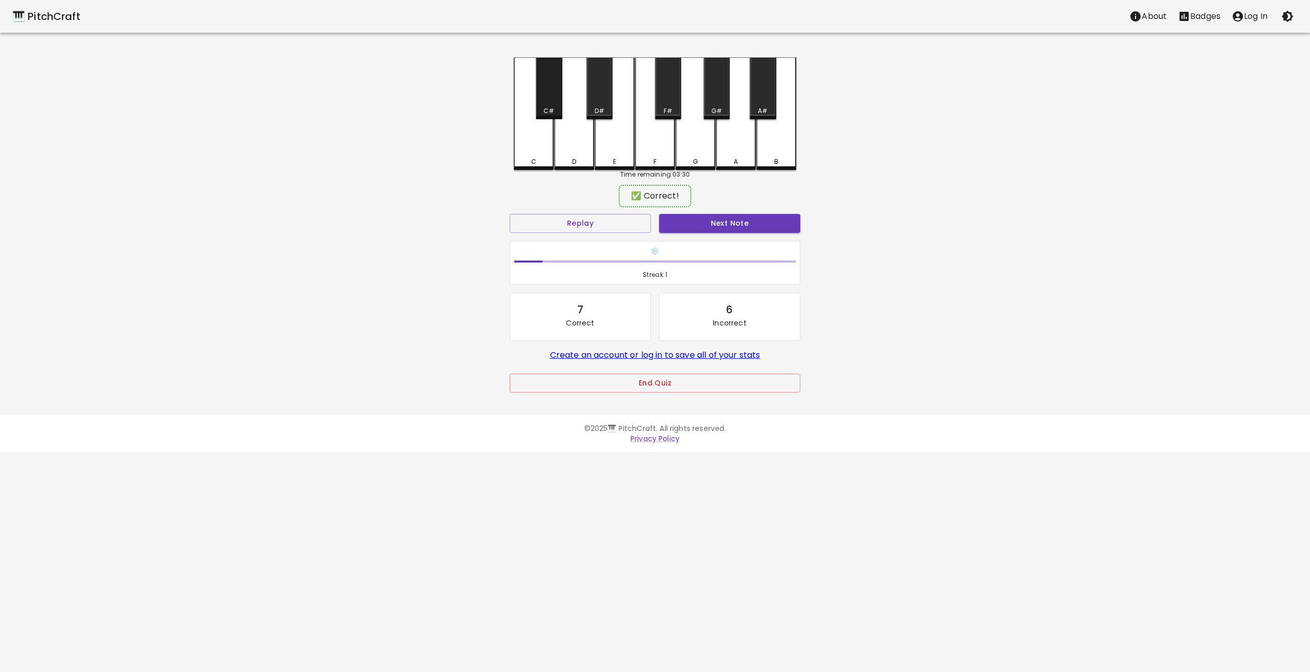
click at [537, 85] on div "C#" at bounding box center [549, 88] width 26 height 62
drag, startPoint x: 748, startPoint y: 135, endPoint x: 747, endPoint y: 212, distance: 77.2
click at [747, 212] on div "C C# D D# E F F# G G# A A# B Time remaining: 03:30 ✅ Correct! Replay Next Note …" at bounding box center [654, 231] width 307 height 349
click at [748, 213] on div "Next Note" at bounding box center [729, 223] width 149 height 27
drag, startPoint x: 748, startPoint y: 213, endPoint x: 749, endPoint y: 223, distance: 9.7
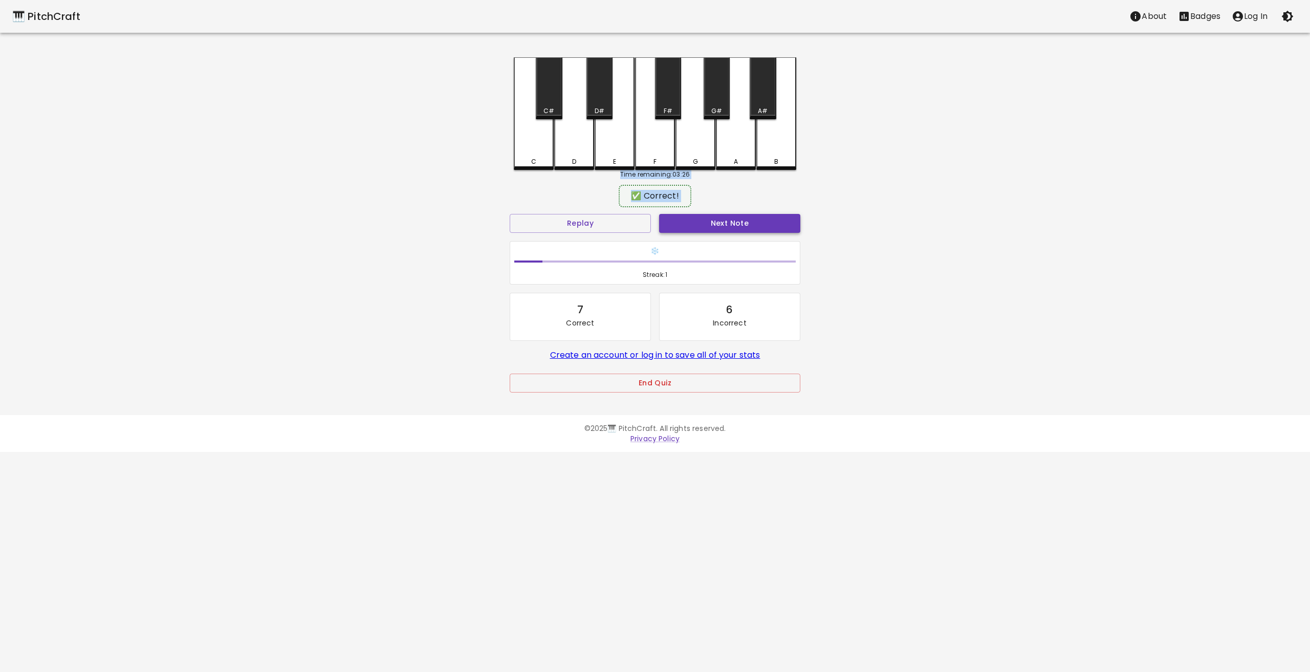
click at [749, 223] on div "Next Note" at bounding box center [729, 223] width 149 height 27
click at [749, 223] on button "Next Note" at bounding box center [729, 223] width 141 height 19
click at [749, 224] on div "Next Note" at bounding box center [729, 223] width 149 height 27
click at [749, 225] on div "Next Note" at bounding box center [729, 223] width 149 height 27
drag, startPoint x: 572, startPoint y: 99, endPoint x: 572, endPoint y: 91, distance: 8.7
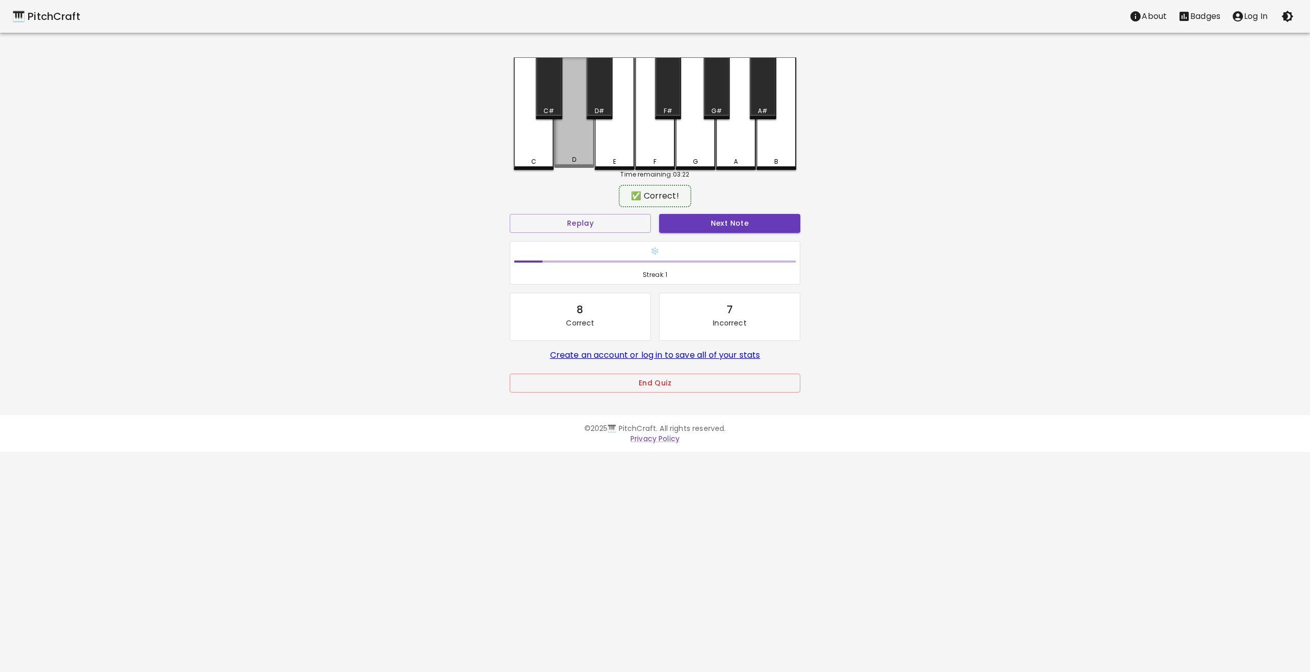
click at [572, 91] on div "D" at bounding box center [574, 112] width 40 height 110
click at [572, 99] on div "D" at bounding box center [574, 112] width 40 height 110
click at [730, 221] on button "Next Note" at bounding box center [729, 223] width 141 height 19
click at [569, 121] on div "D" at bounding box center [574, 112] width 40 height 110
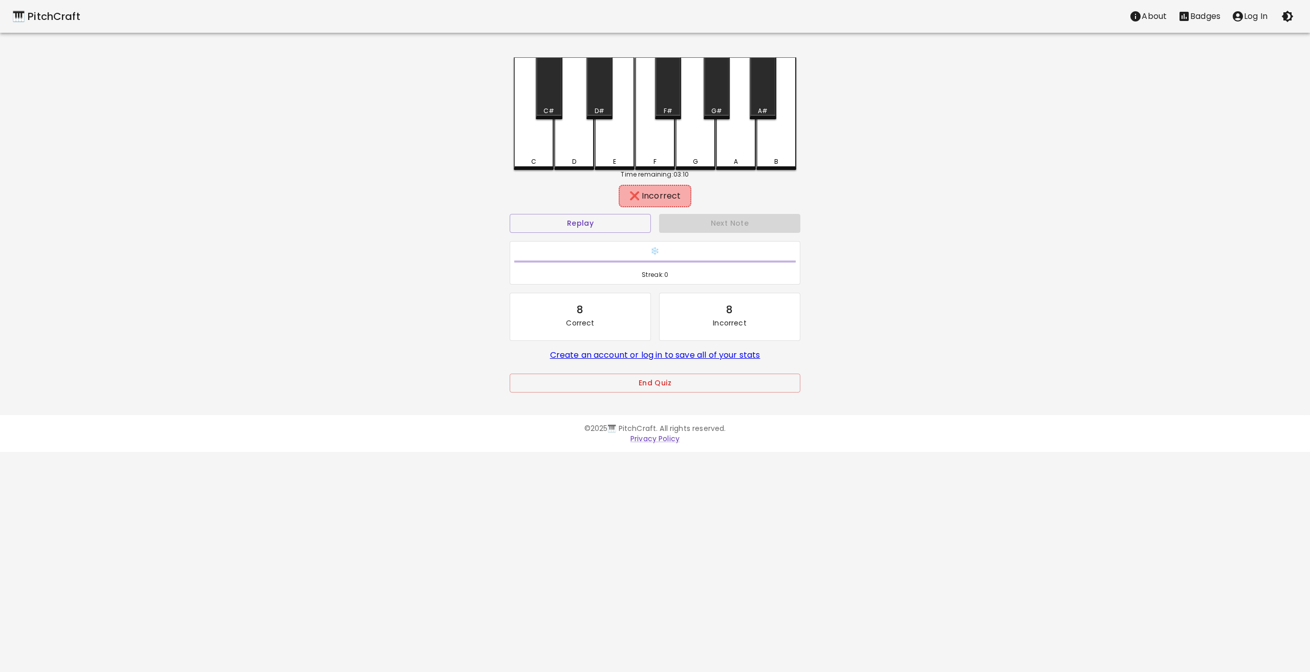
click at [553, 94] on div "C#" at bounding box center [549, 88] width 26 height 62
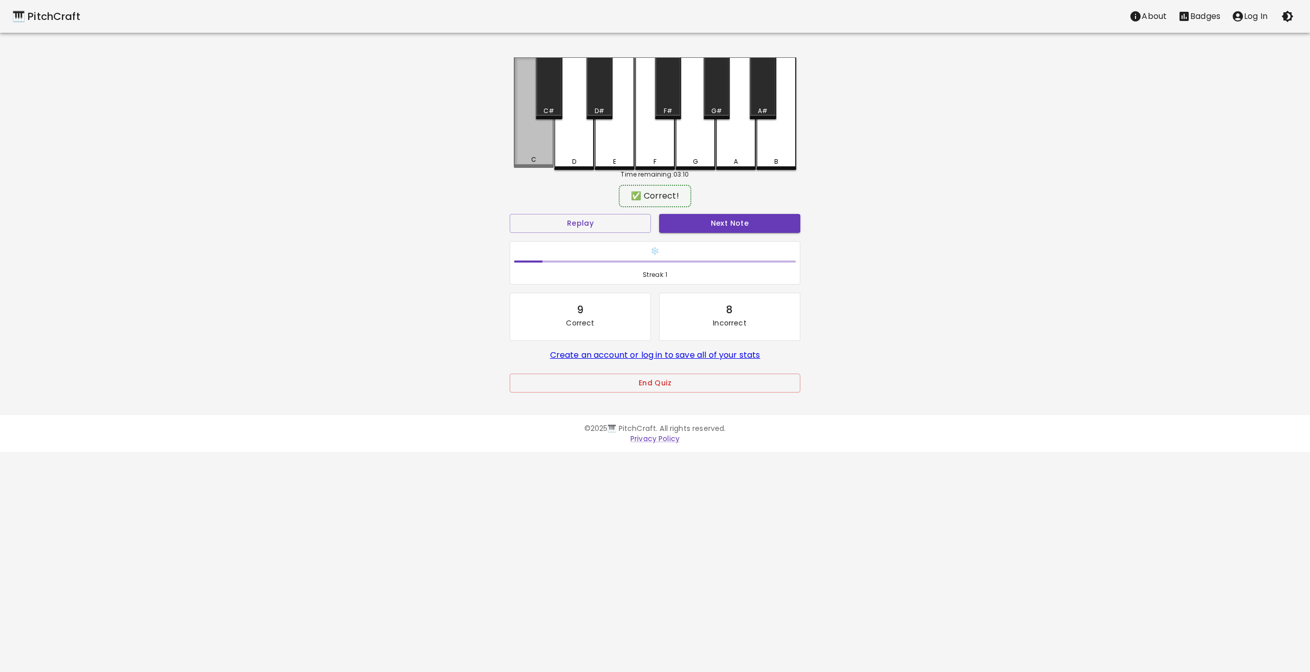
click at [533, 98] on div "C" at bounding box center [534, 112] width 40 height 110
click at [784, 228] on button "Next Note" at bounding box center [729, 223] width 141 height 19
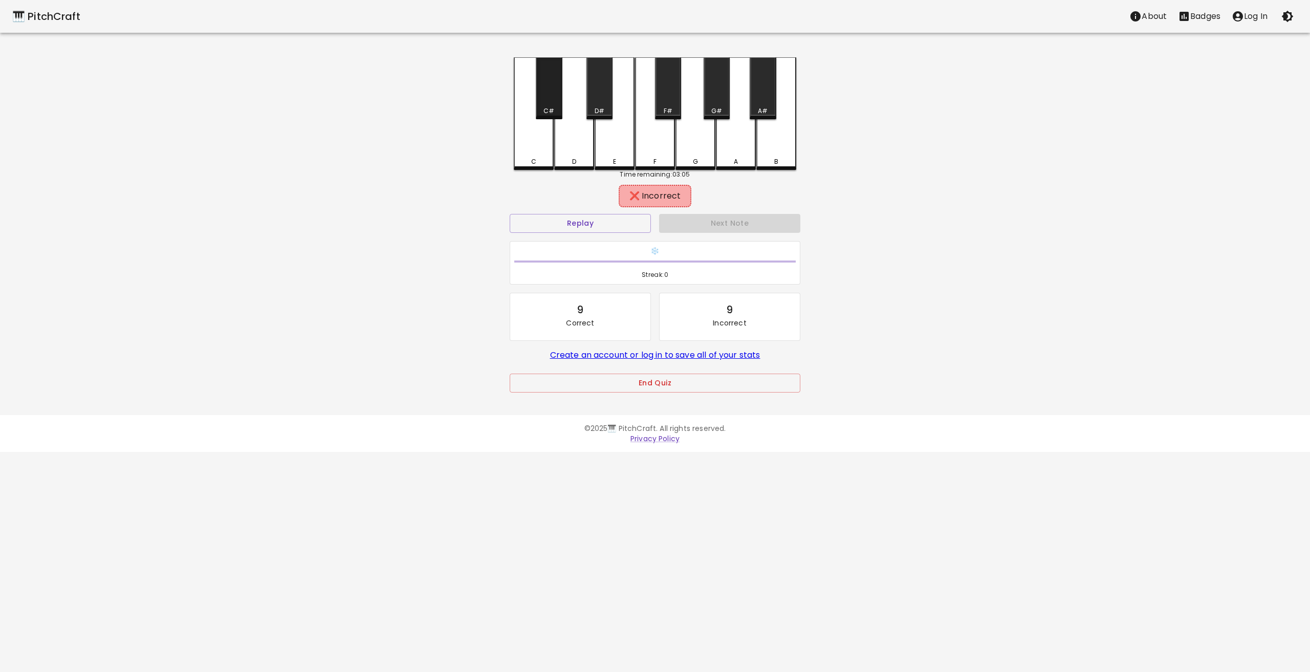
click at [547, 108] on div "C#" at bounding box center [548, 110] width 11 height 9
click at [588, 138] on div "D" at bounding box center [574, 112] width 40 height 110
click at [615, 156] on div "E" at bounding box center [614, 112] width 40 height 110
click at [664, 157] on div "F" at bounding box center [655, 113] width 40 height 113
click at [662, 77] on div "F#" at bounding box center [668, 88] width 26 height 62
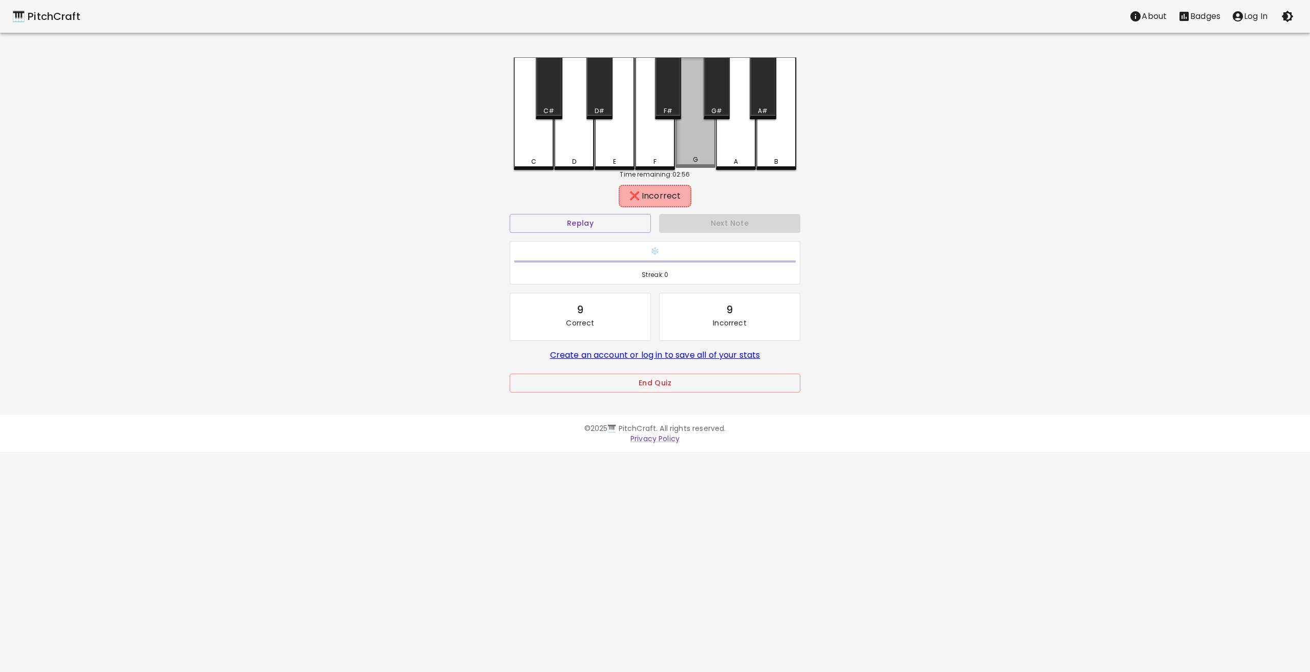
click at [704, 151] on div "G" at bounding box center [695, 112] width 40 height 110
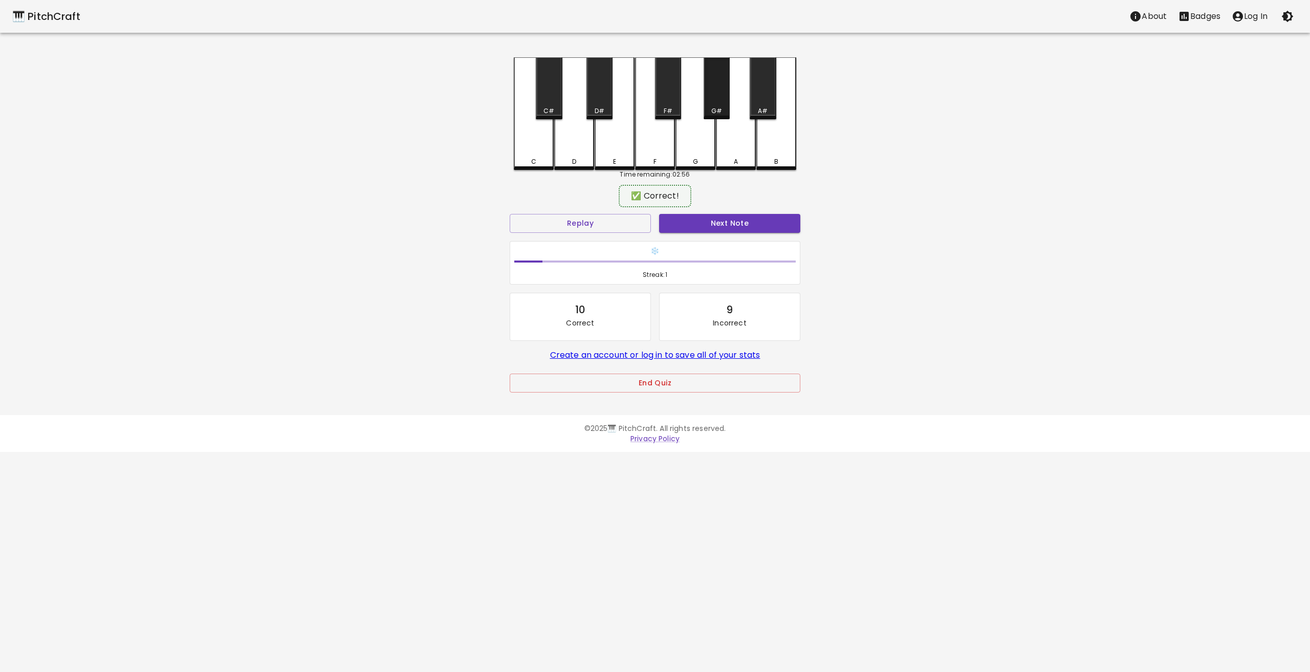
click at [718, 92] on div "G#" at bounding box center [716, 88] width 26 height 62
drag, startPoint x: 789, startPoint y: 208, endPoint x: 787, endPoint y: 216, distance: 8.4
click at [787, 216] on div "✅ Correct! Replay Next Note ❄️ Streak: 1 10 Correct 9 Incorrect Create an accou…" at bounding box center [654, 299] width 291 height 224
click at [787, 216] on button "Next Note" at bounding box center [729, 223] width 141 height 19
click at [715, 109] on div "G#" at bounding box center [716, 110] width 11 height 9
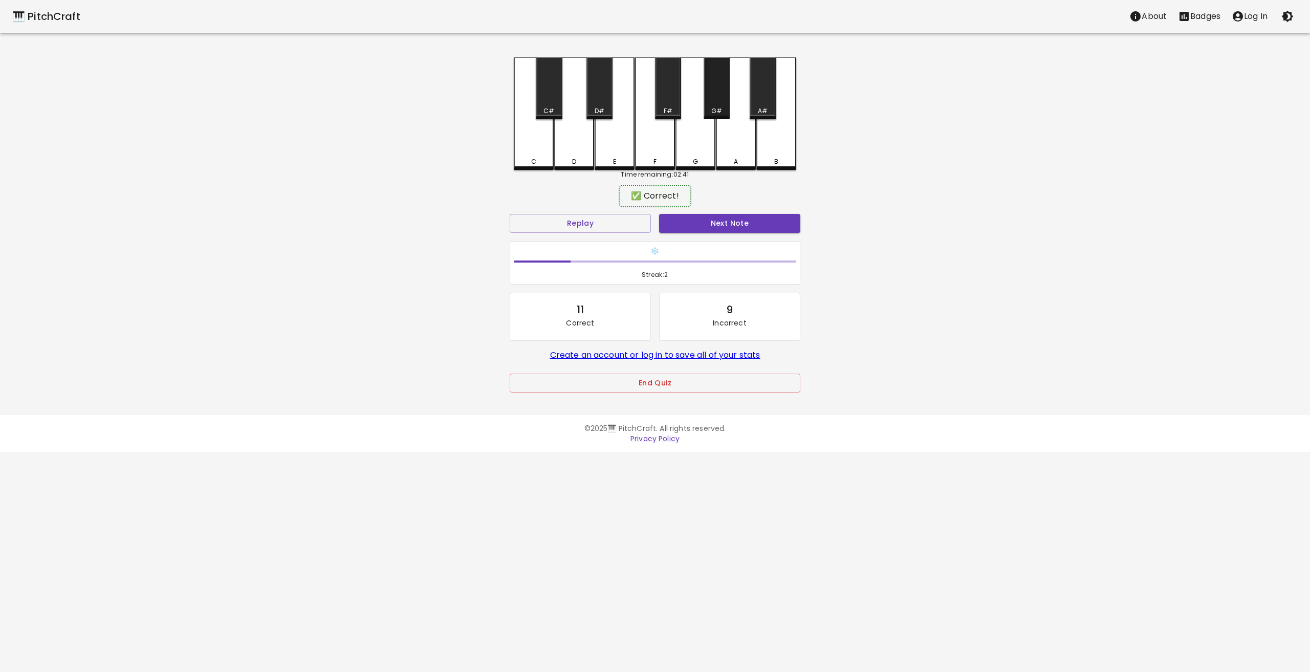
click at [704, 94] on div "G#" at bounding box center [716, 88] width 26 height 62
click at [706, 95] on div "G#" at bounding box center [716, 88] width 26 height 62
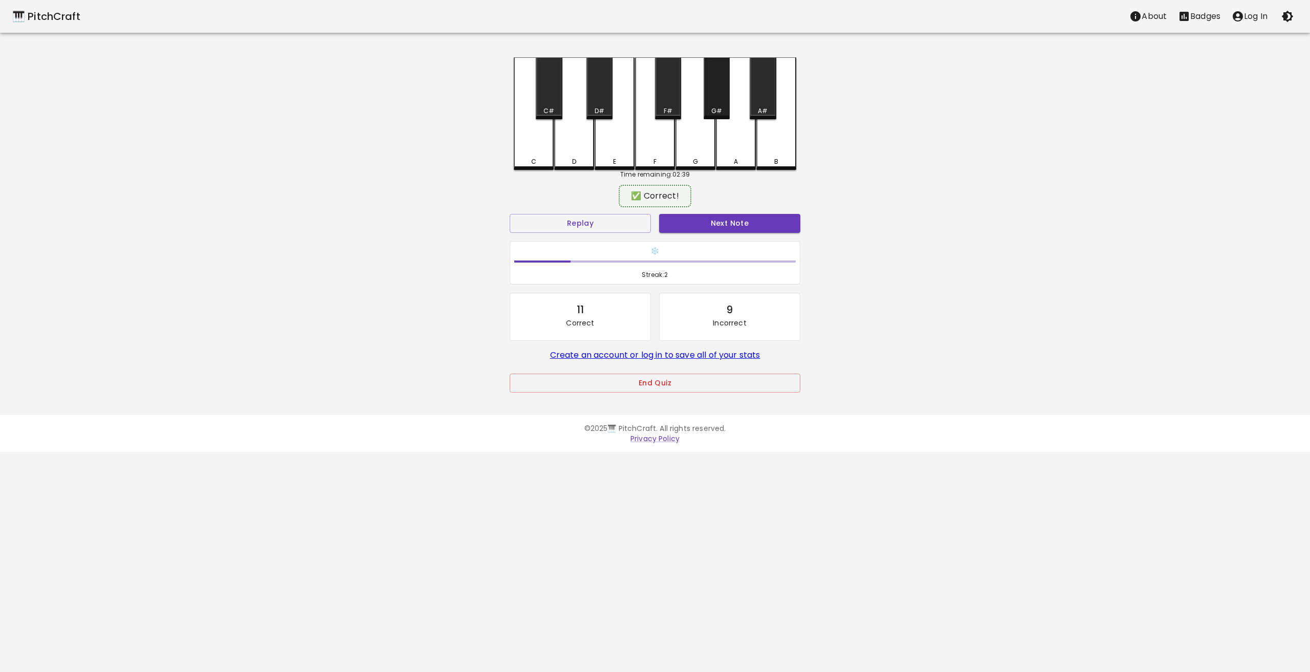
click at [706, 95] on div "G#" at bounding box center [716, 88] width 26 height 62
drag, startPoint x: 791, startPoint y: 203, endPoint x: 775, endPoint y: 224, distance: 26.4
click at [775, 224] on div "✅ Correct! Replay Next Note ❄️ Streak: 2 11 Correct 9 Incorrect Create an accou…" at bounding box center [654, 299] width 291 height 224
click at [779, 219] on button "Next Note" at bounding box center [729, 223] width 141 height 19
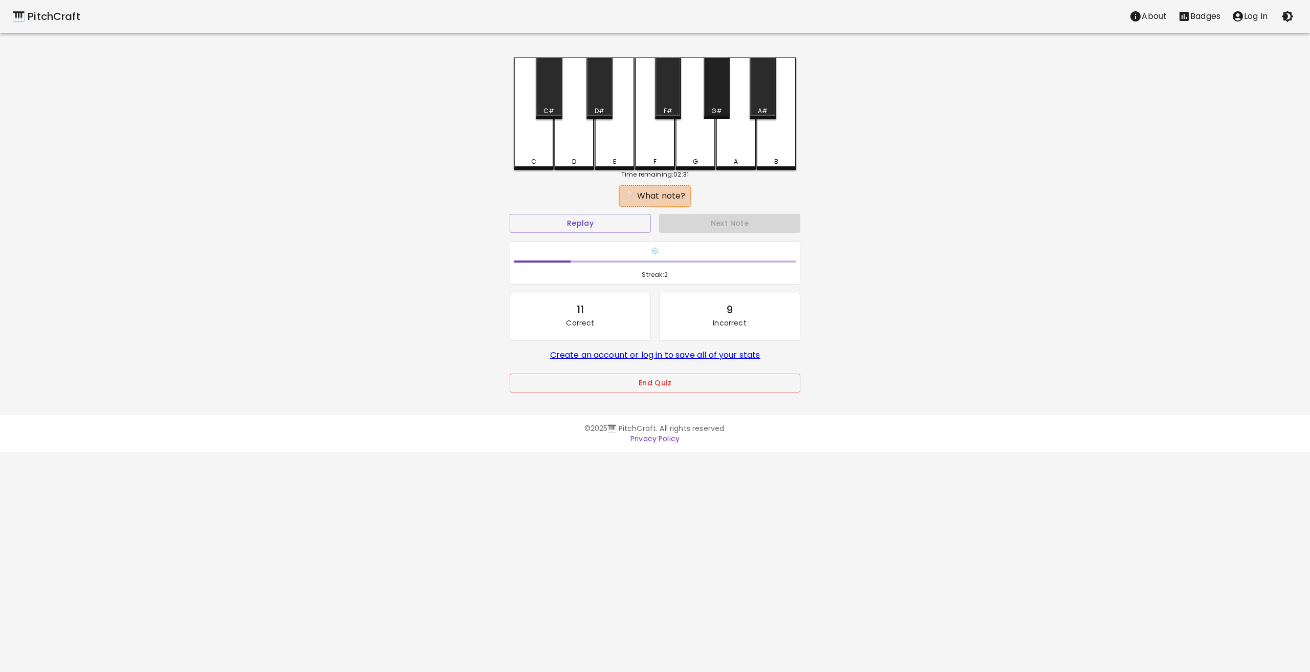
click at [712, 78] on div "G#" at bounding box center [716, 88] width 26 height 62
drag, startPoint x: 701, startPoint y: 109, endPoint x: 747, endPoint y: 215, distance: 115.3
click at [745, 213] on div "C C# D D# E F F# G G# A A# B Time remaining: 02:31 ✅ Correct! Replay Next Note …" at bounding box center [654, 231] width 307 height 349
click at [747, 216] on button "Next Note" at bounding box center [729, 223] width 141 height 19
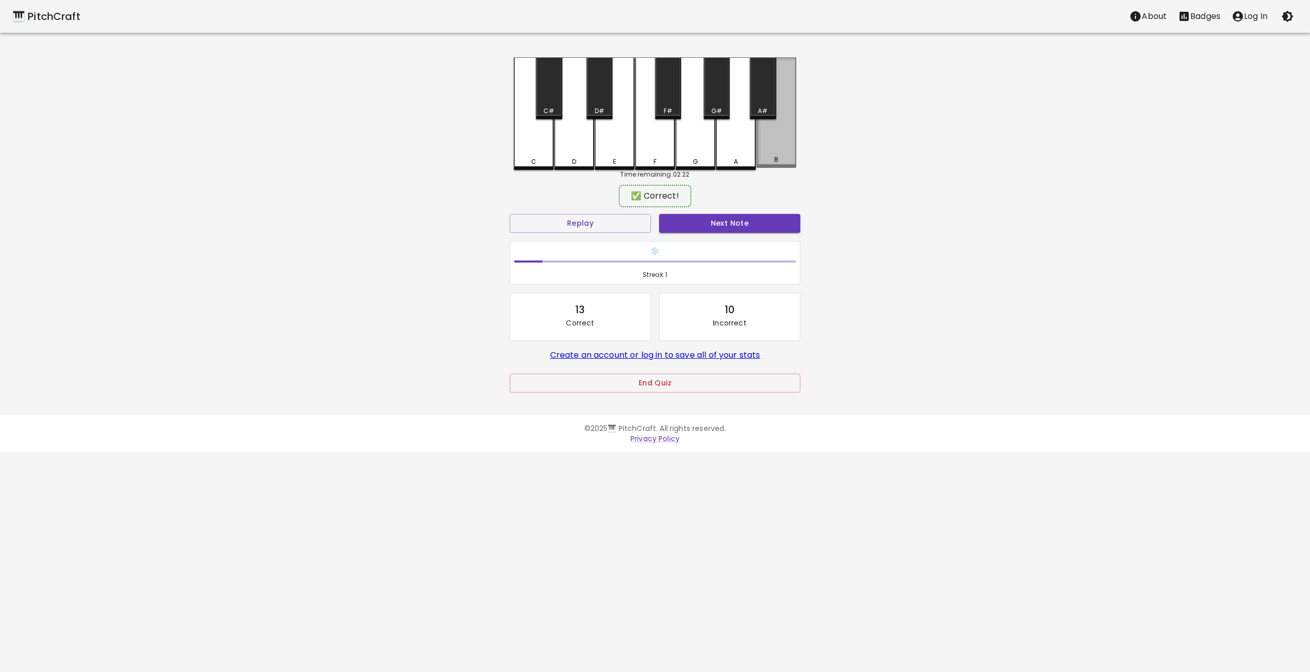
click at [778, 92] on div "B" at bounding box center [776, 112] width 40 height 110
drag, startPoint x: 752, startPoint y: 226, endPoint x: 754, endPoint y: 235, distance: 8.9
click at [754, 235] on div "Next Note" at bounding box center [729, 223] width 149 height 27
click at [751, 226] on button "Next Note" at bounding box center [729, 223] width 141 height 19
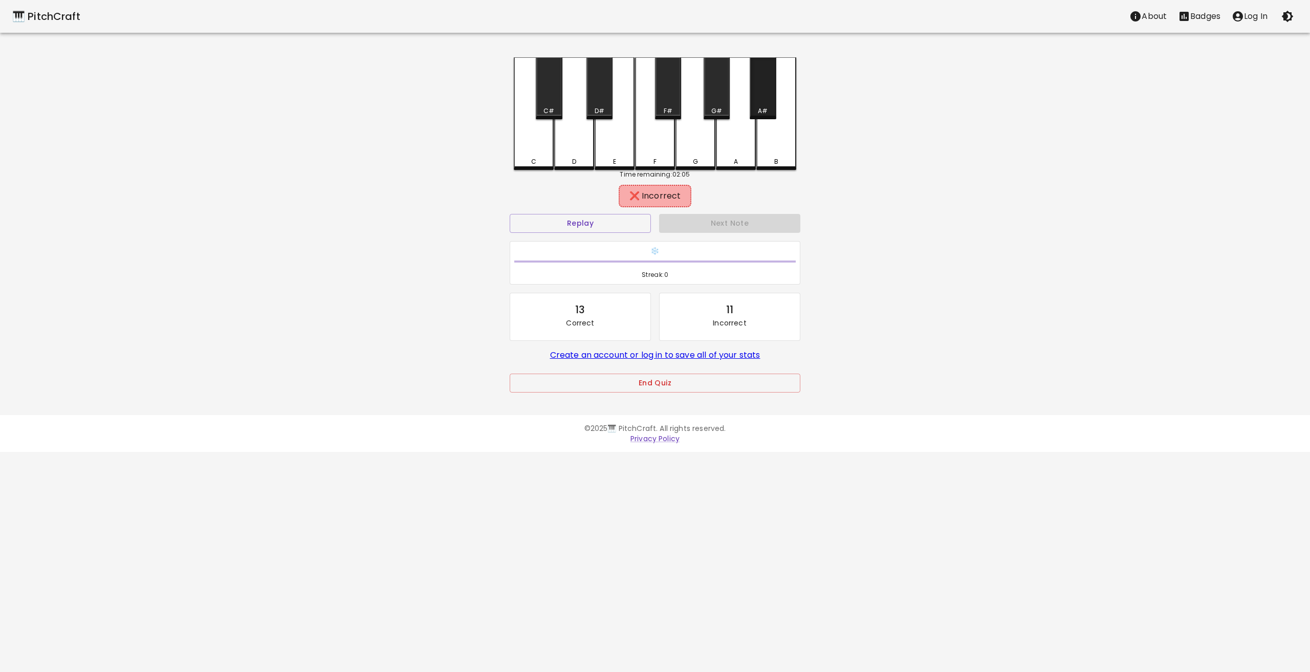
click at [754, 81] on div "A#" at bounding box center [762, 88] width 26 height 62
click at [736, 121] on div "A" at bounding box center [736, 112] width 40 height 110
drag, startPoint x: 761, startPoint y: 38, endPoint x: 737, endPoint y: 36, distance: 24.6
click at [737, 36] on div "🎹 PitchCraft About Badges Log In C C# D D# E F F# G G# A A# B Time remaining: 0…" at bounding box center [655, 203] width 1310 height 407
click at [725, 107] on div "G#" at bounding box center [716, 88] width 26 height 62
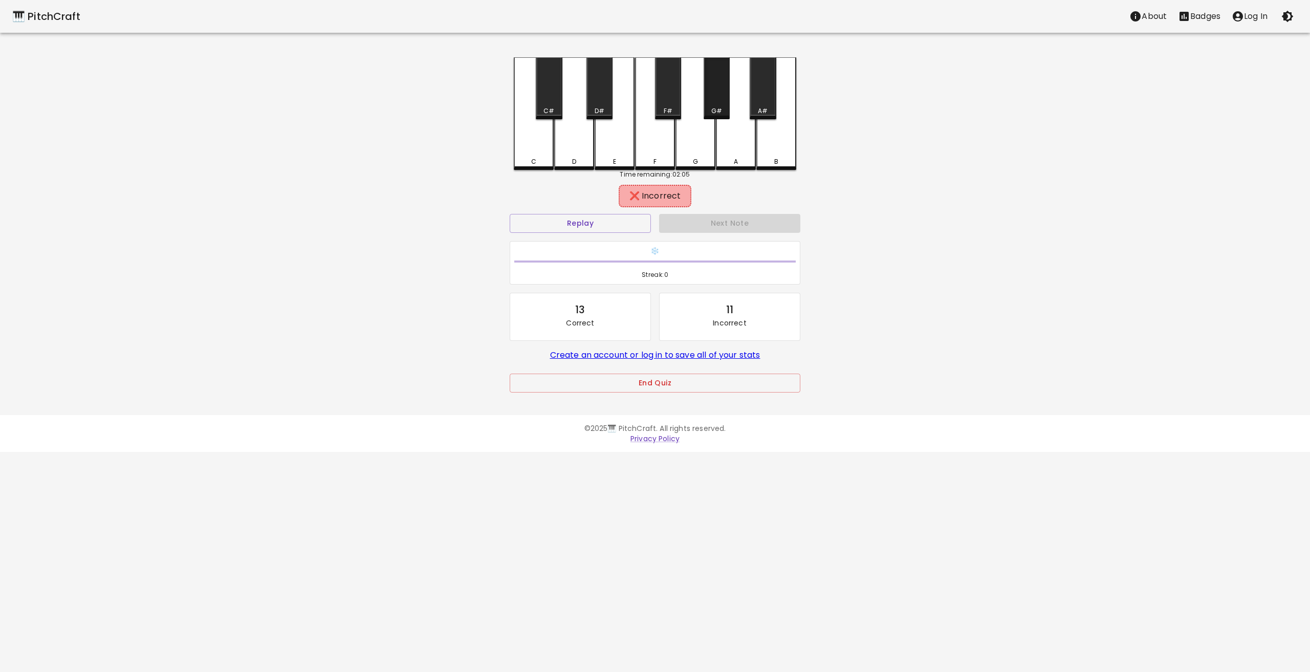
click at [720, 104] on div "G#" at bounding box center [716, 88] width 26 height 62
drag, startPoint x: 699, startPoint y: 97, endPoint x: 603, endPoint y: 0, distance: 136.4
click at [627, 21] on div "🎹 PitchCraft About Badges Log In C C# D D# E F F# G G# A A# B Time remaining: 0…" at bounding box center [655, 203] width 1310 height 407
click at [634, 92] on div "C C# D D# E F F# G G# A A# B" at bounding box center [655, 113] width 282 height 113
click at [654, 85] on div "C C# D D# E F F# G G# A A# B" at bounding box center [655, 113] width 282 height 113
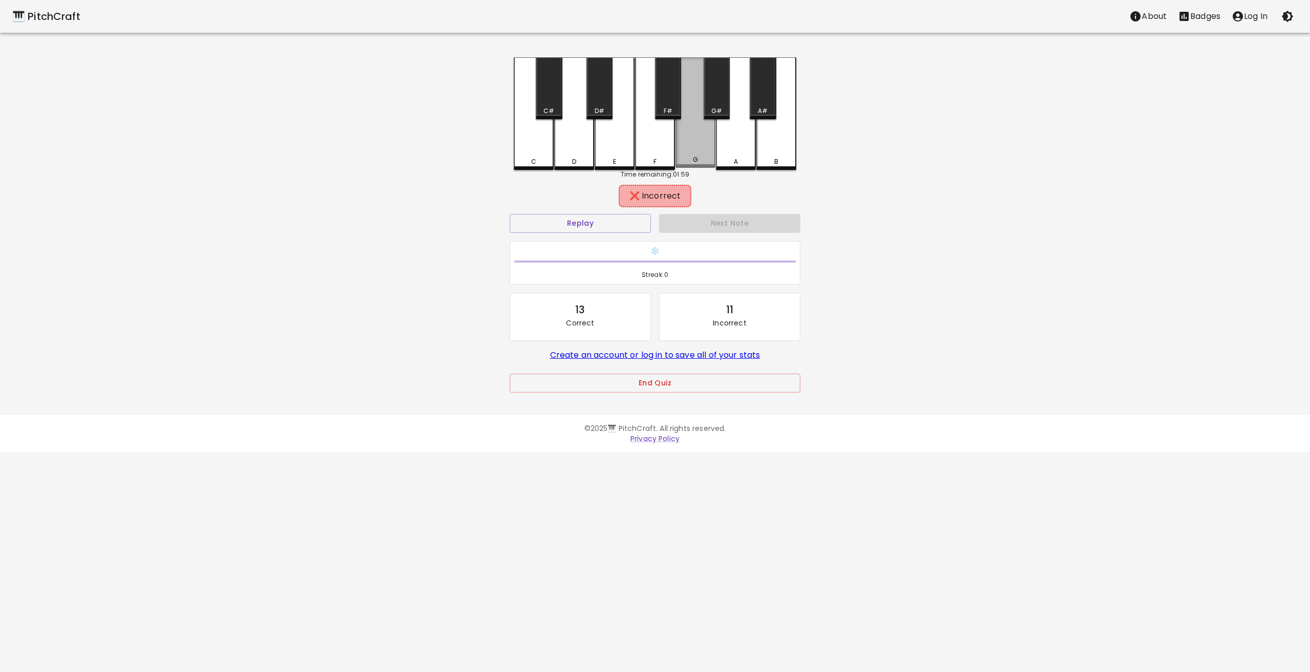
drag, startPoint x: 655, startPoint y: 82, endPoint x: 699, endPoint y: 94, distance: 45.2
click at [697, 102] on div "C C# D D# E F F# G G# A A# B" at bounding box center [655, 113] width 282 height 113
drag, startPoint x: 697, startPoint y: 102, endPoint x: 694, endPoint y: 97, distance: 6.7
click at [696, 100] on div "G" at bounding box center [695, 112] width 40 height 110
click at [650, 88] on div "C C# D D# E F F# G G# A A# B" at bounding box center [655, 113] width 282 height 113
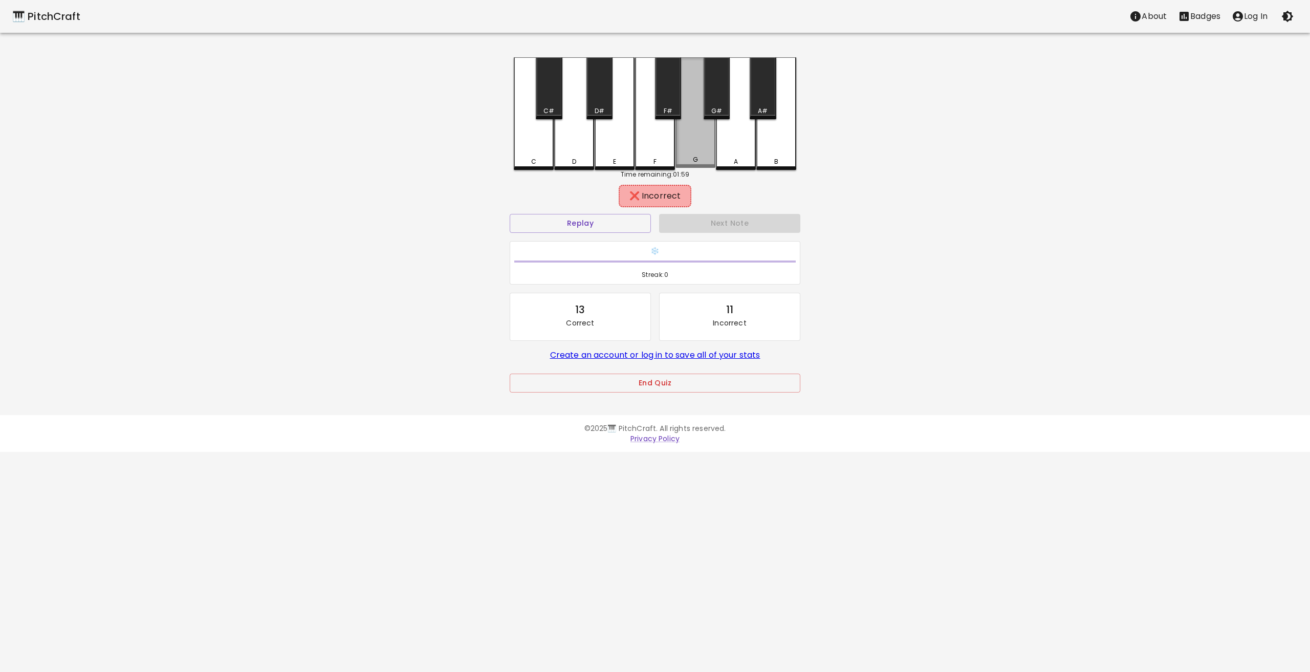
click at [694, 121] on div "G" at bounding box center [695, 112] width 40 height 110
click at [692, 105] on div "G" at bounding box center [695, 113] width 40 height 113
click at [595, 216] on button "Replay" at bounding box center [579, 223] width 141 height 19
click at [591, 215] on button "Replay" at bounding box center [579, 223] width 141 height 19
click at [591, 219] on button "Replay" at bounding box center [579, 223] width 141 height 19
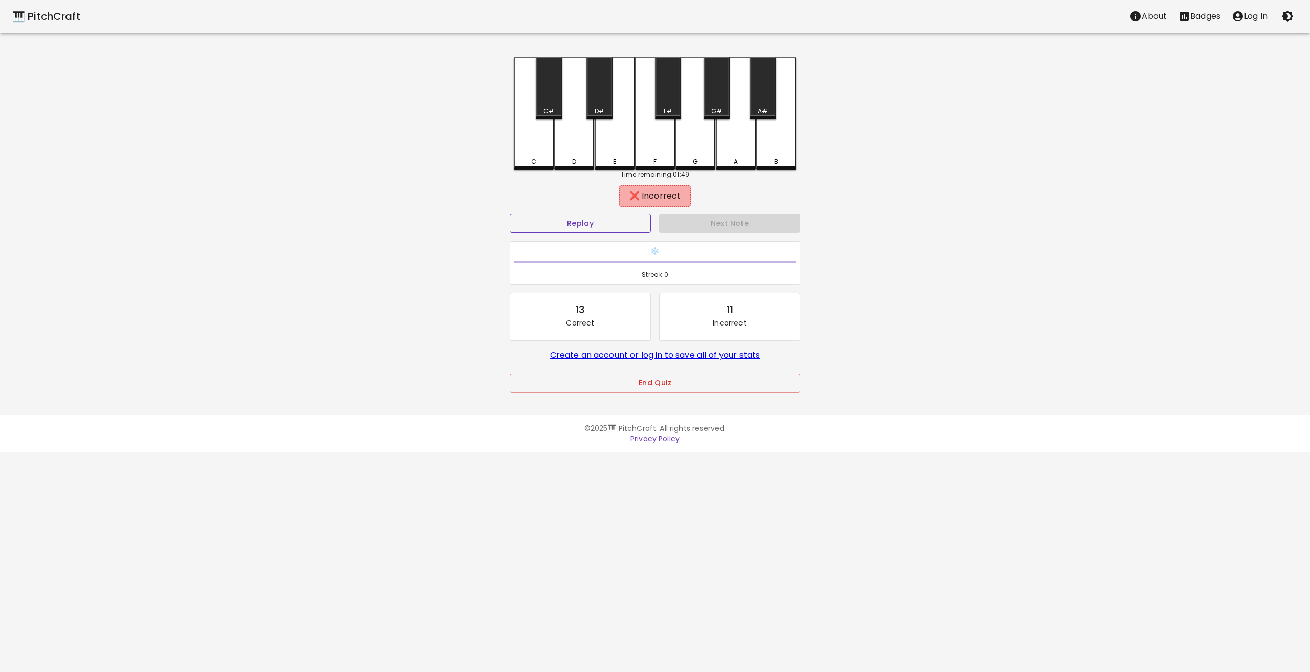
click at [589, 216] on button "Replay" at bounding box center [579, 223] width 141 height 19
click at [589, 218] on button "Replay" at bounding box center [579, 223] width 141 height 19
click at [591, 218] on button "Replay" at bounding box center [579, 223] width 141 height 19
click at [633, 200] on div "❌ Incorrect" at bounding box center [655, 196] width 62 height 12
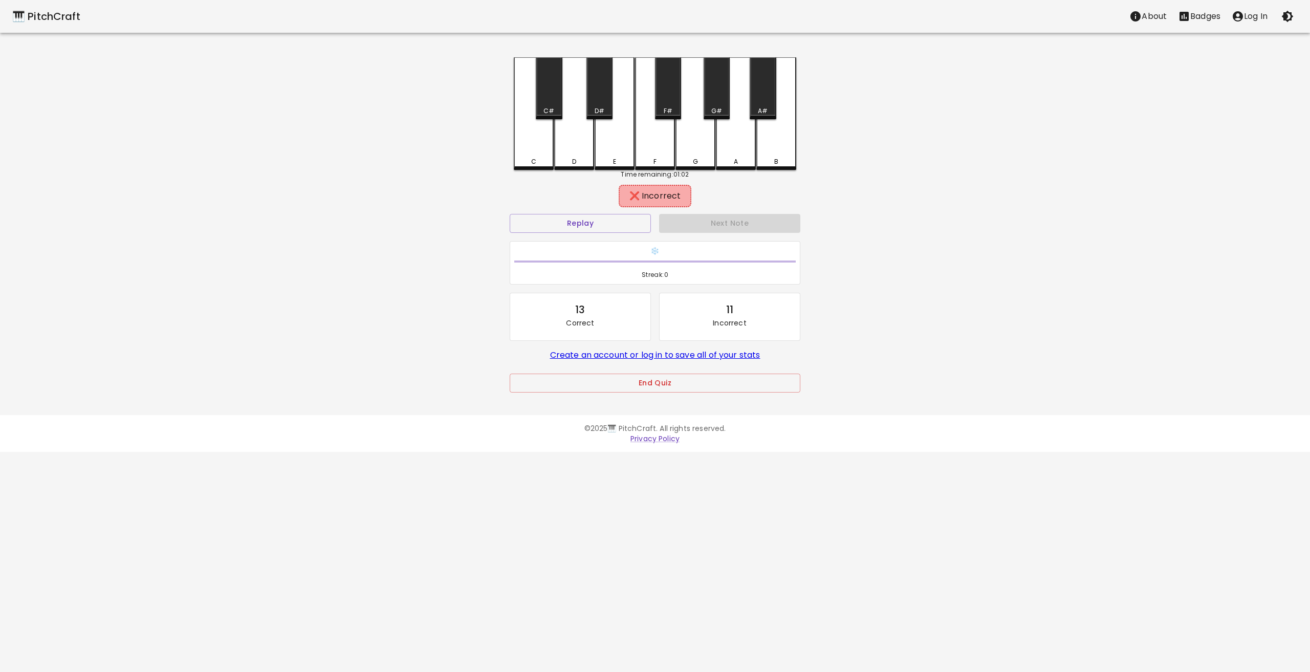
click at [635, 195] on div "❌ Incorrect" at bounding box center [655, 196] width 62 height 12
drag, startPoint x: 613, startPoint y: 225, endPoint x: 614, endPoint y: 219, distance: 5.7
click at [614, 219] on button "Replay" at bounding box center [579, 223] width 141 height 19
click at [668, 250] on h6 "❄️" at bounding box center [654, 251] width 281 height 11
click at [672, 245] on div "❄️ Streak: 0" at bounding box center [655, 262] width 290 height 43
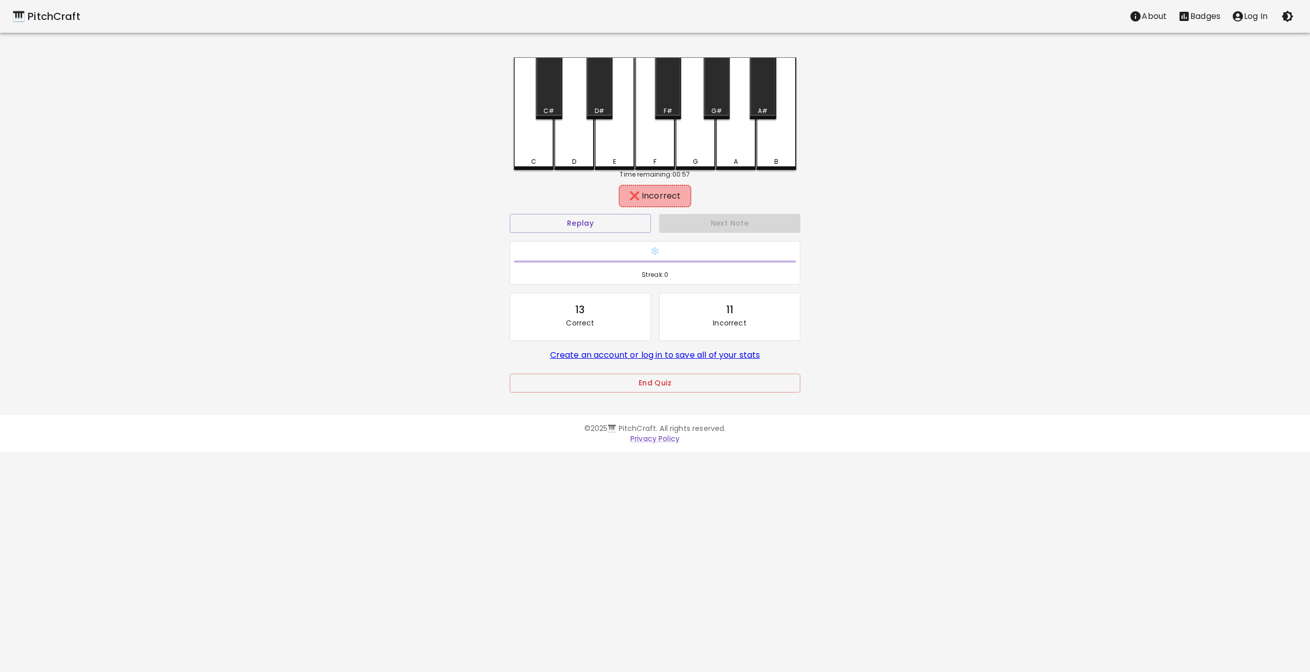
click at [702, 225] on div "Next Note" at bounding box center [729, 223] width 149 height 27
drag, startPoint x: 702, startPoint y: 225, endPoint x: 623, endPoint y: 231, distance: 80.1
click at [623, 231] on div "Replay Next Note ❄️ Streak: 0 13 Correct 11 Incorrect Create an account or log …" at bounding box center [654, 288] width 299 height 156
drag, startPoint x: 652, startPoint y: 242, endPoint x: 650, endPoint y: 233, distance: 9.4
click at [650, 233] on div "Replay Next Note ❄️ Streak: 0 13 Correct 11 Incorrect Create an account or log …" at bounding box center [654, 288] width 299 height 156
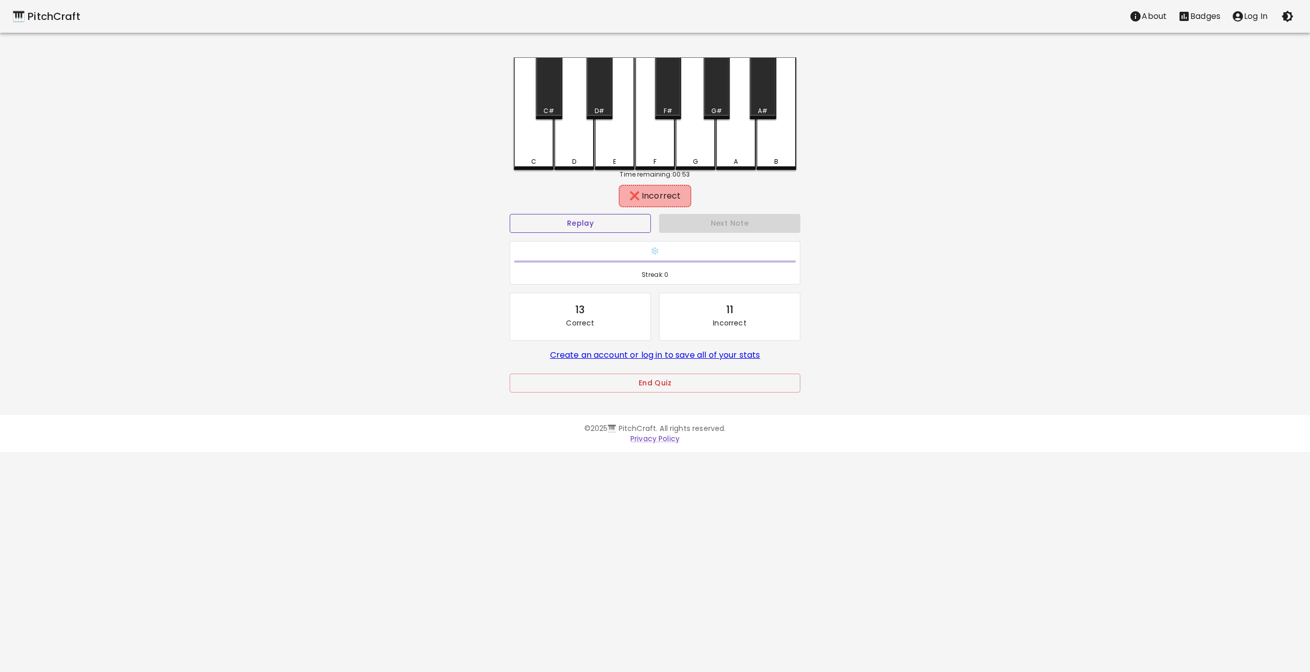
drag, startPoint x: 674, startPoint y: 217, endPoint x: 619, endPoint y: 220, distance: 54.8
click at [619, 220] on div "Replay Next Note ❄️ Streak: 0 13 Correct 11 Incorrect Create an account or log …" at bounding box center [654, 288] width 299 height 156
drag, startPoint x: 619, startPoint y: 220, endPoint x: 626, endPoint y: 221, distance: 6.7
click at [626, 221] on button "Replay" at bounding box center [579, 223] width 141 height 19
drag, startPoint x: 668, startPoint y: 216, endPoint x: 684, endPoint y: 211, distance: 17.8
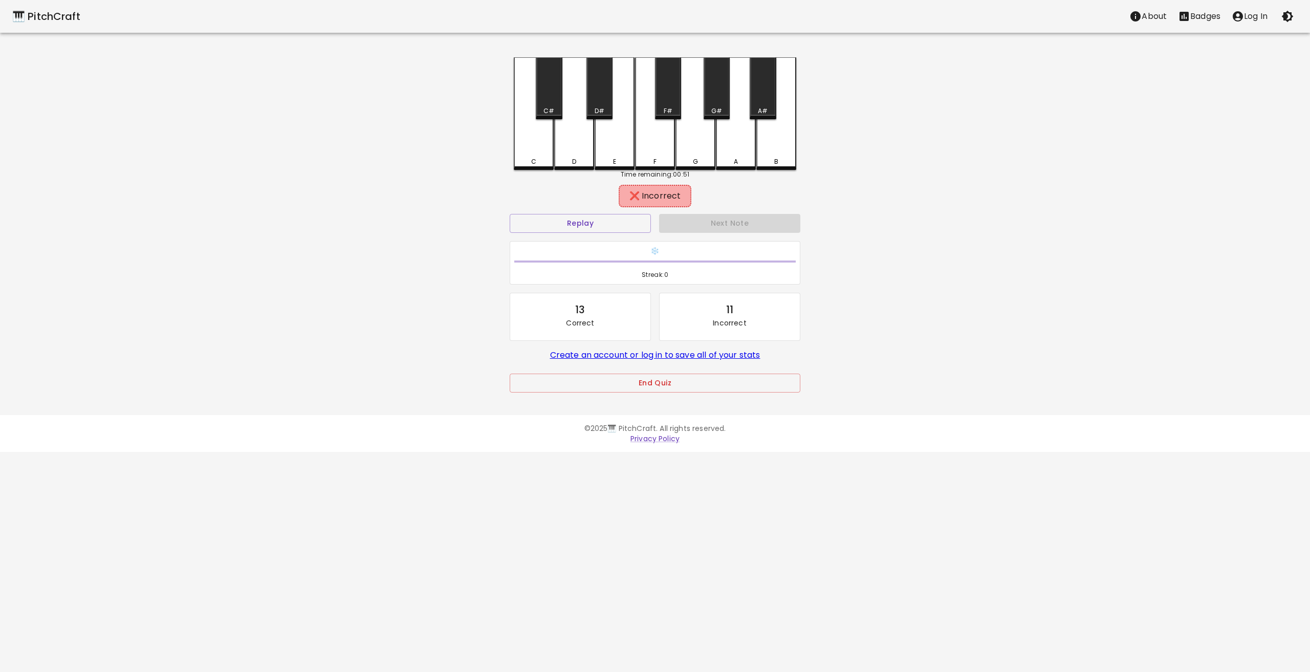
click at [682, 212] on div "Next Note" at bounding box center [729, 223] width 149 height 27
click at [709, 192] on div "❌ Incorrect" at bounding box center [654, 196] width 291 height 26
click at [636, 216] on button "Replay" at bounding box center [579, 223] width 141 height 19
click at [635, 220] on button "Replay" at bounding box center [579, 223] width 141 height 19
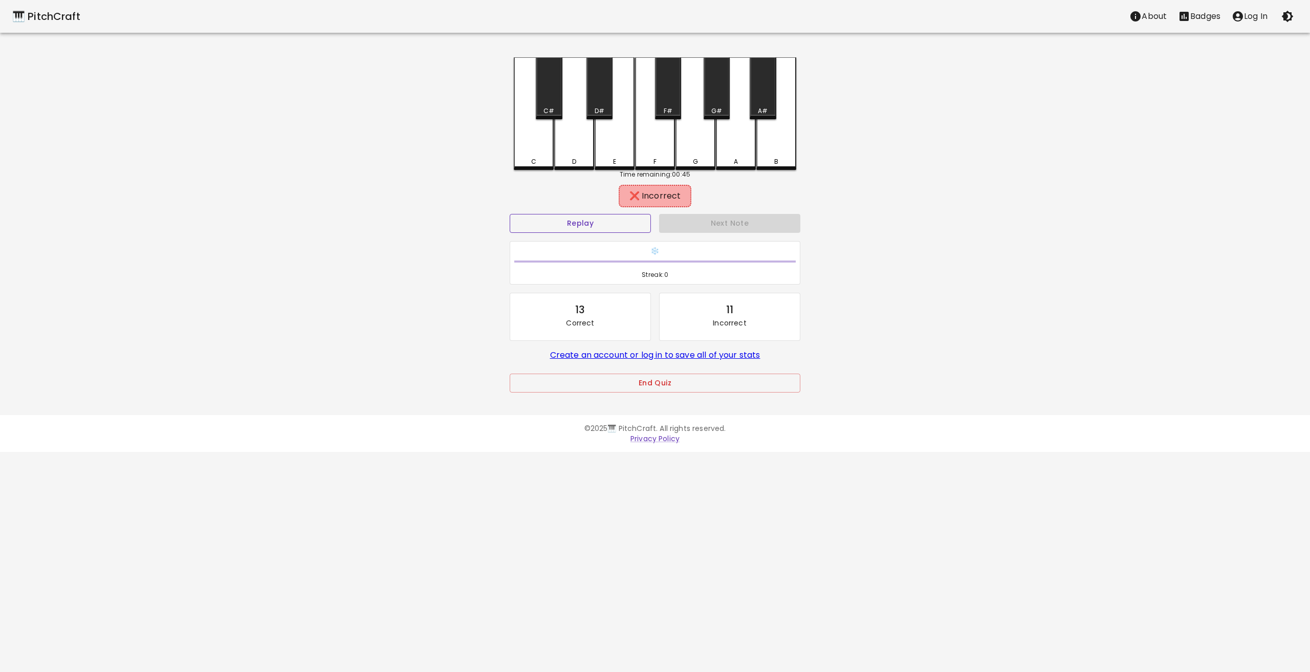
click at [635, 220] on button "Replay" at bounding box center [579, 223] width 141 height 19
click at [711, 108] on div "G#" at bounding box center [716, 110] width 11 height 9
click at [729, 123] on div "A" at bounding box center [736, 112] width 40 height 110
click at [679, 132] on div "G" at bounding box center [695, 112] width 40 height 110
click at [664, 135] on div "F" at bounding box center [655, 113] width 40 height 113
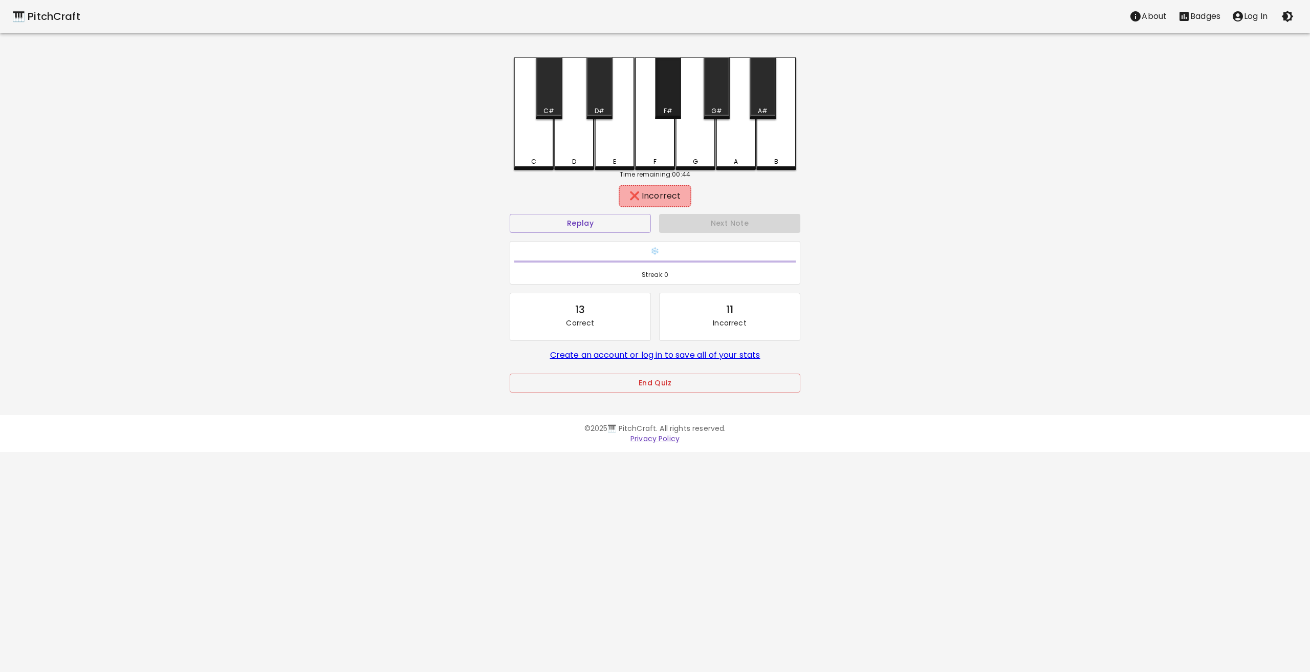
click at [660, 104] on div "F#" at bounding box center [668, 88] width 26 height 62
click at [620, 136] on div "E" at bounding box center [614, 112] width 40 height 110
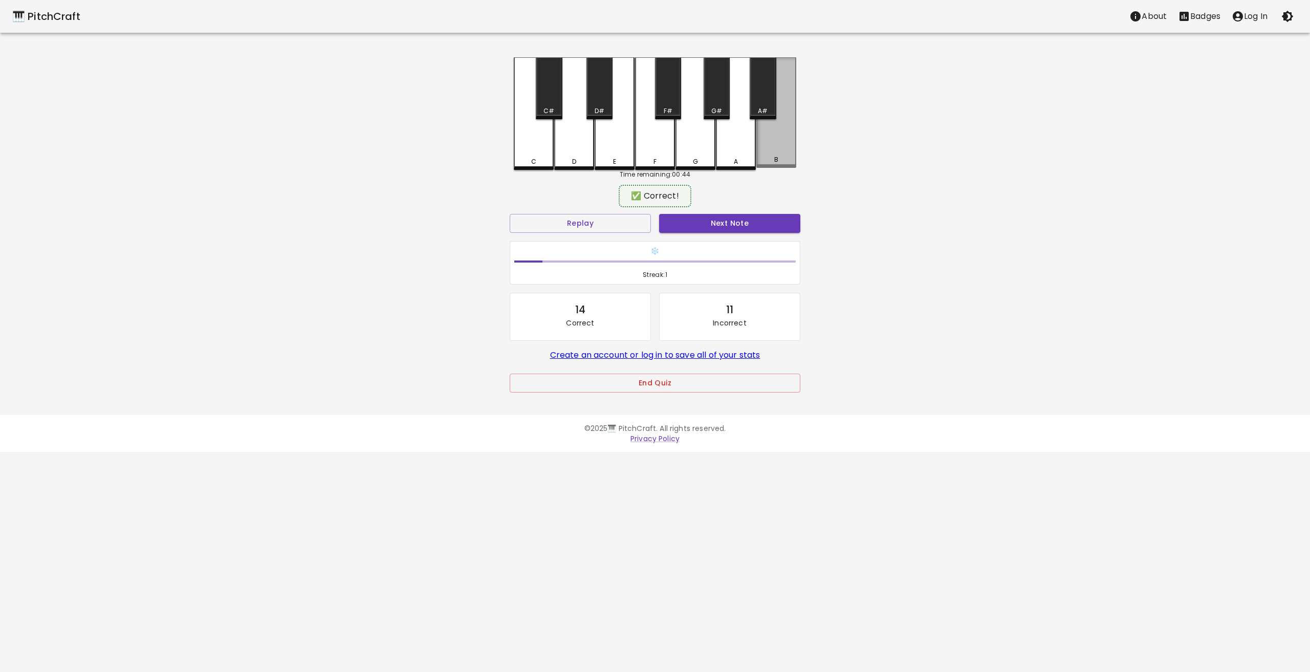
click at [777, 148] on div "B" at bounding box center [776, 112] width 40 height 110
drag, startPoint x: 778, startPoint y: 151, endPoint x: 782, endPoint y: 165, distance: 13.8
click at [779, 151] on div "B" at bounding box center [776, 112] width 40 height 110
click at [758, 219] on button "Next Note" at bounding box center [729, 223] width 141 height 19
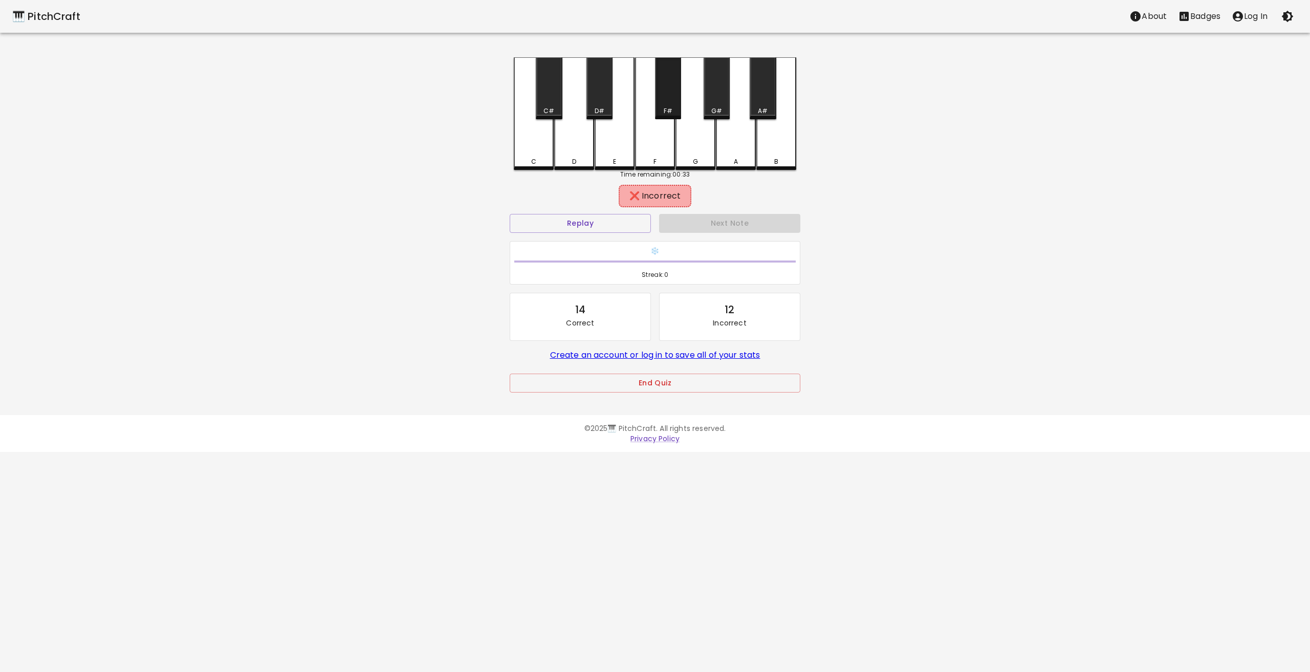
click at [669, 107] on div "F#" at bounding box center [667, 110] width 9 height 9
click at [712, 103] on div "G#" at bounding box center [716, 88] width 26 height 62
click at [615, 102] on div "E" at bounding box center [614, 112] width 40 height 110
click at [600, 100] on div "D#" at bounding box center [599, 88] width 26 height 62
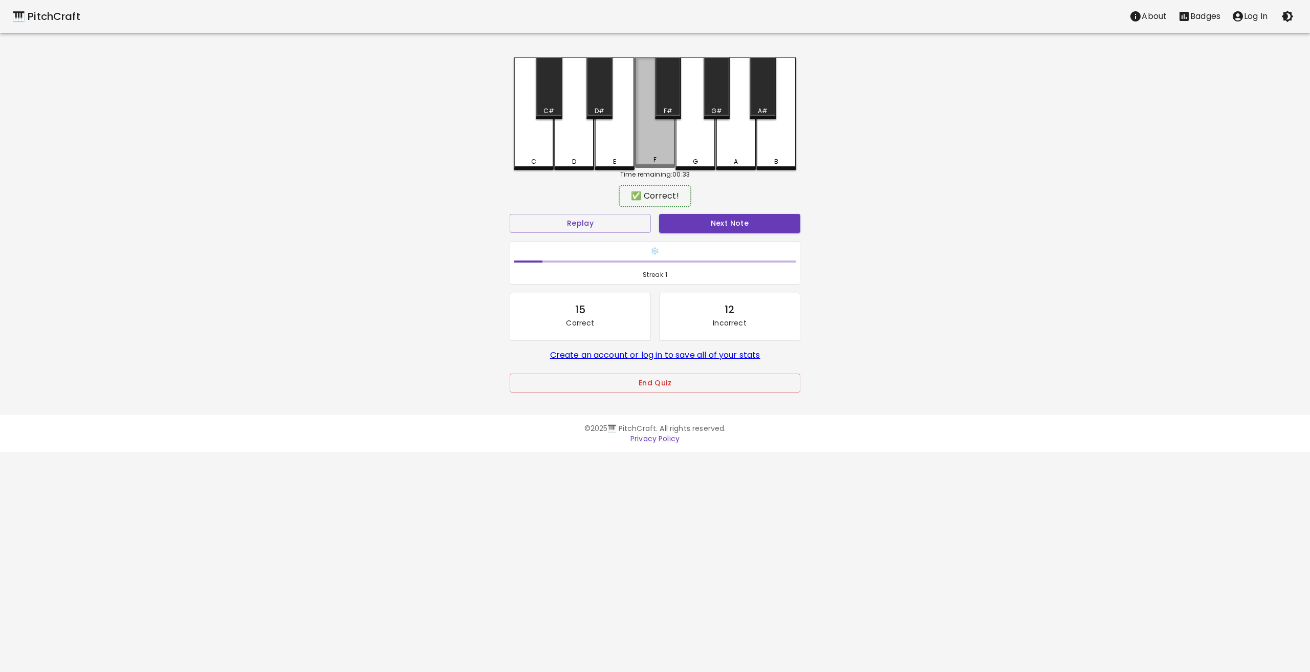
click at [639, 131] on div "F" at bounding box center [655, 112] width 40 height 110
click at [727, 215] on button "Next Note" at bounding box center [729, 223] width 141 height 19
click at [654, 153] on div "F" at bounding box center [655, 112] width 40 height 110
click at [735, 217] on button "Next Note" at bounding box center [729, 223] width 141 height 19
click at [760, 106] on div "A#" at bounding box center [763, 110] width 10 height 9
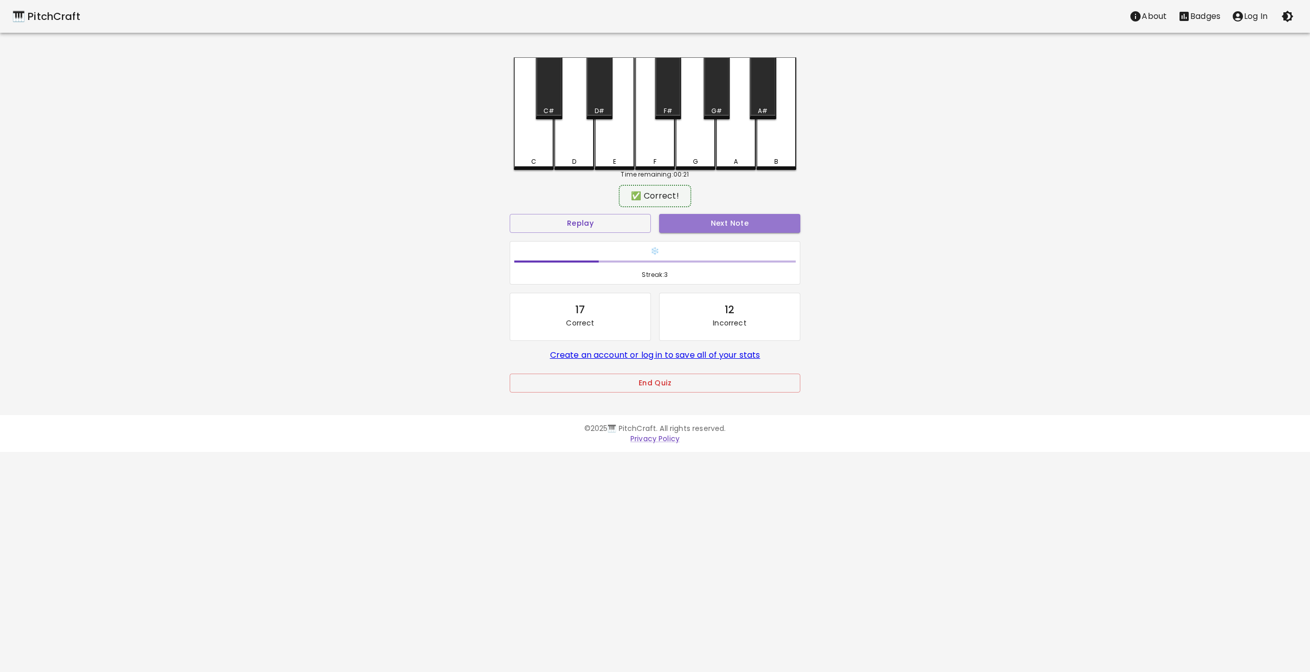
click at [744, 217] on button "Next Note" at bounding box center [729, 223] width 141 height 19
drag, startPoint x: 47, startPoint y: 371, endPoint x: 40, endPoint y: 452, distance: 81.1
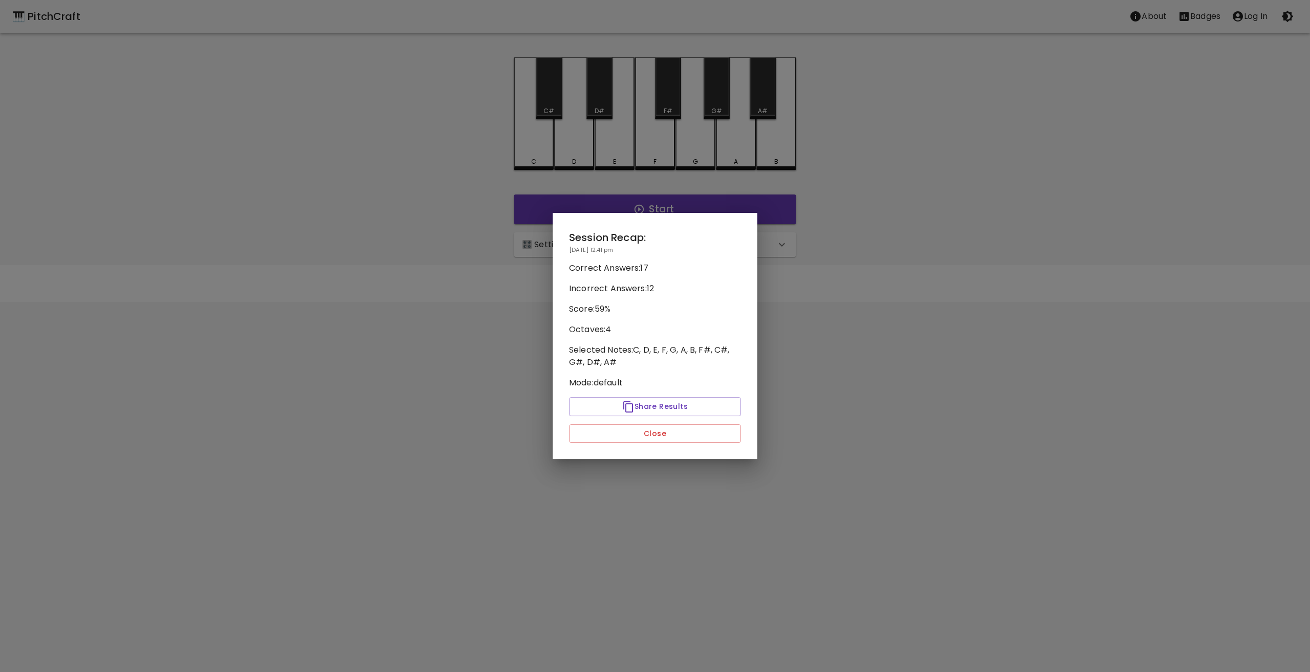
drag, startPoint x: 491, startPoint y: 521, endPoint x: 457, endPoint y: 563, distance: 53.8
